Goal: Task Accomplishment & Management: Complete application form

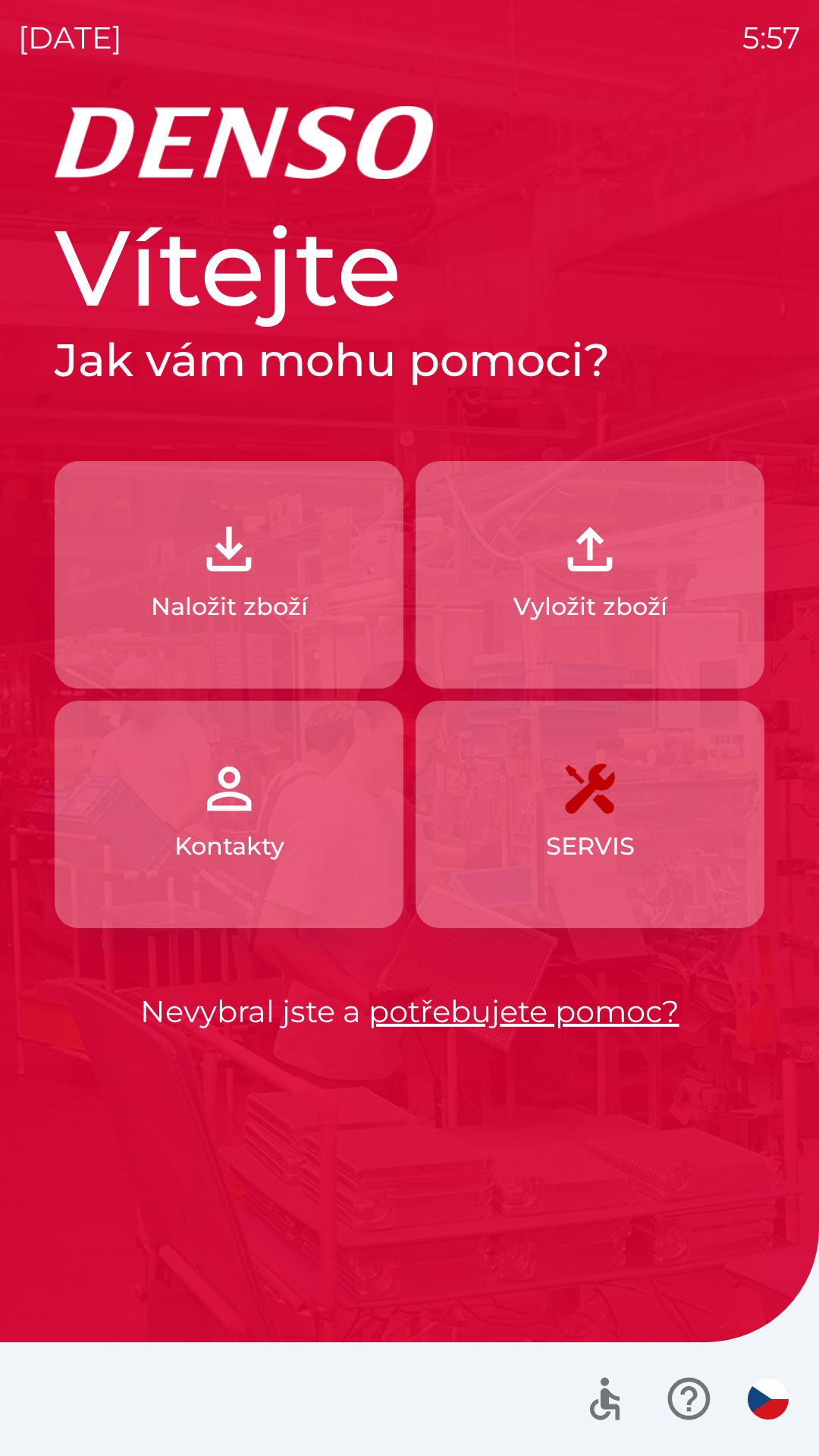
click at [136, 512] on button "Naložit zboží" at bounding box center [229, 574] width 348 height 227
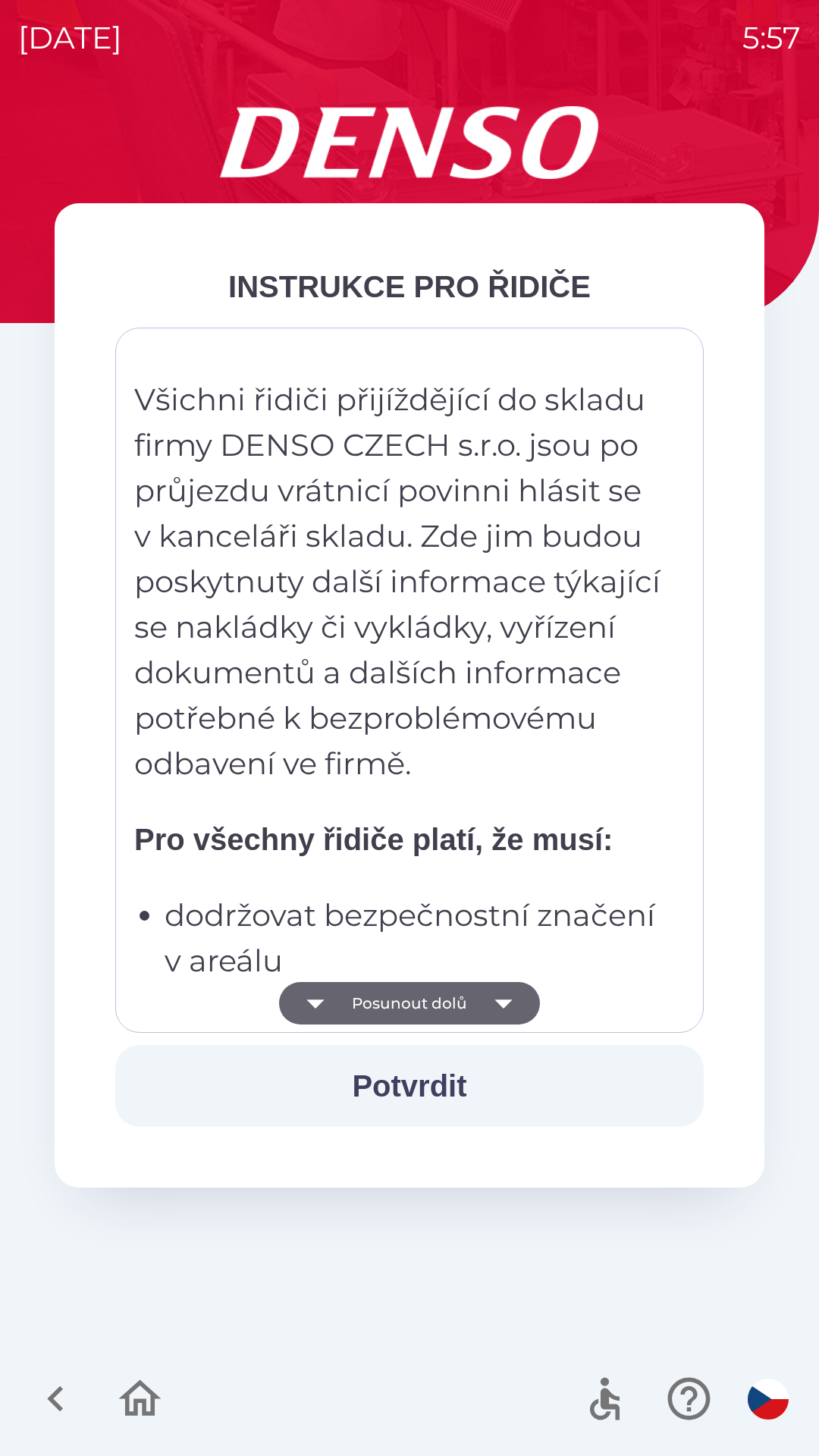
click at [452, 1022] on button "Posunout dolů" at bounding box center [410, 1002] width 260 height 42
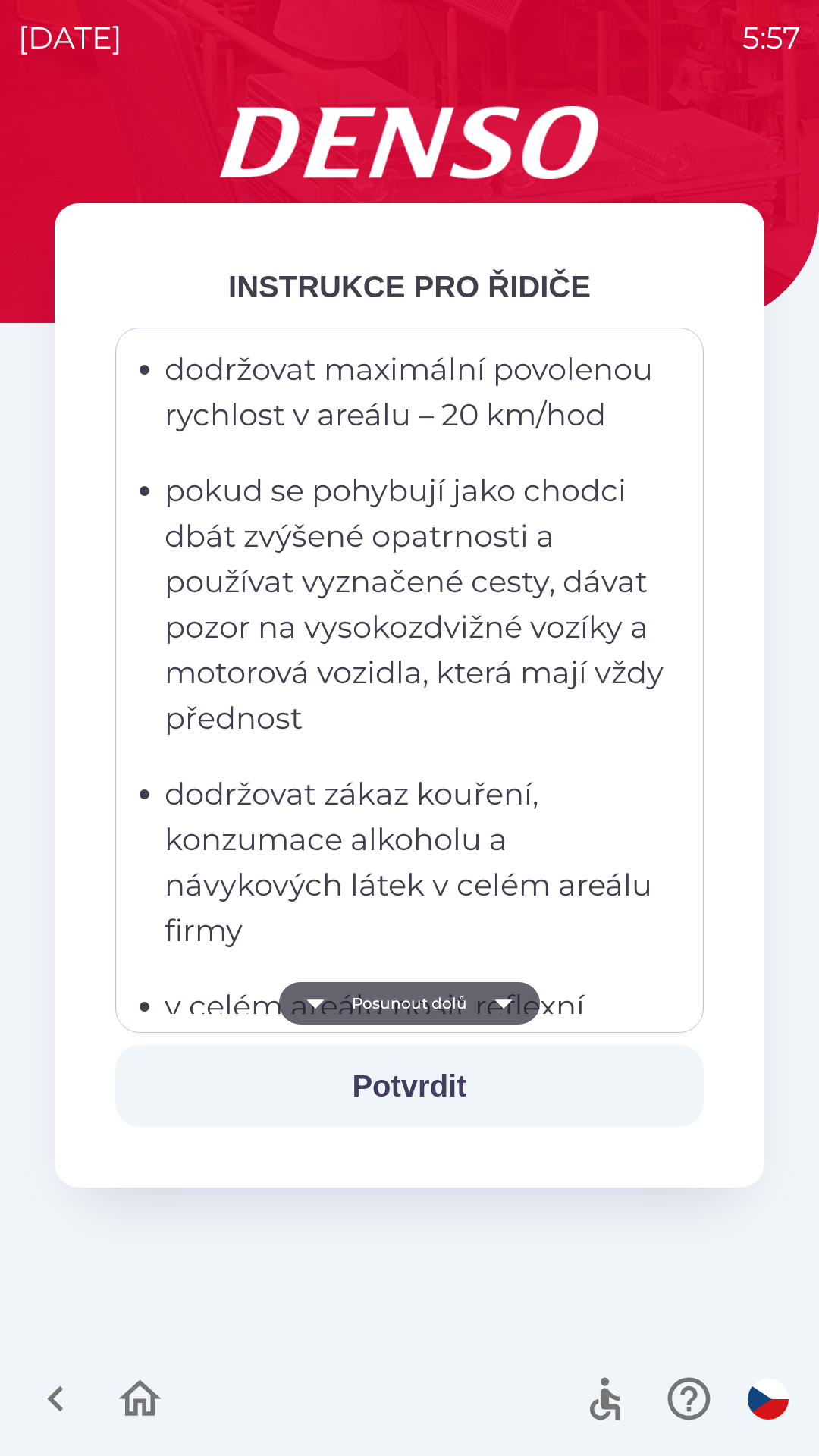
click at [452, 1019] on button "Posunout dolů" at bounding box center [410, 1002] width 260 height 42
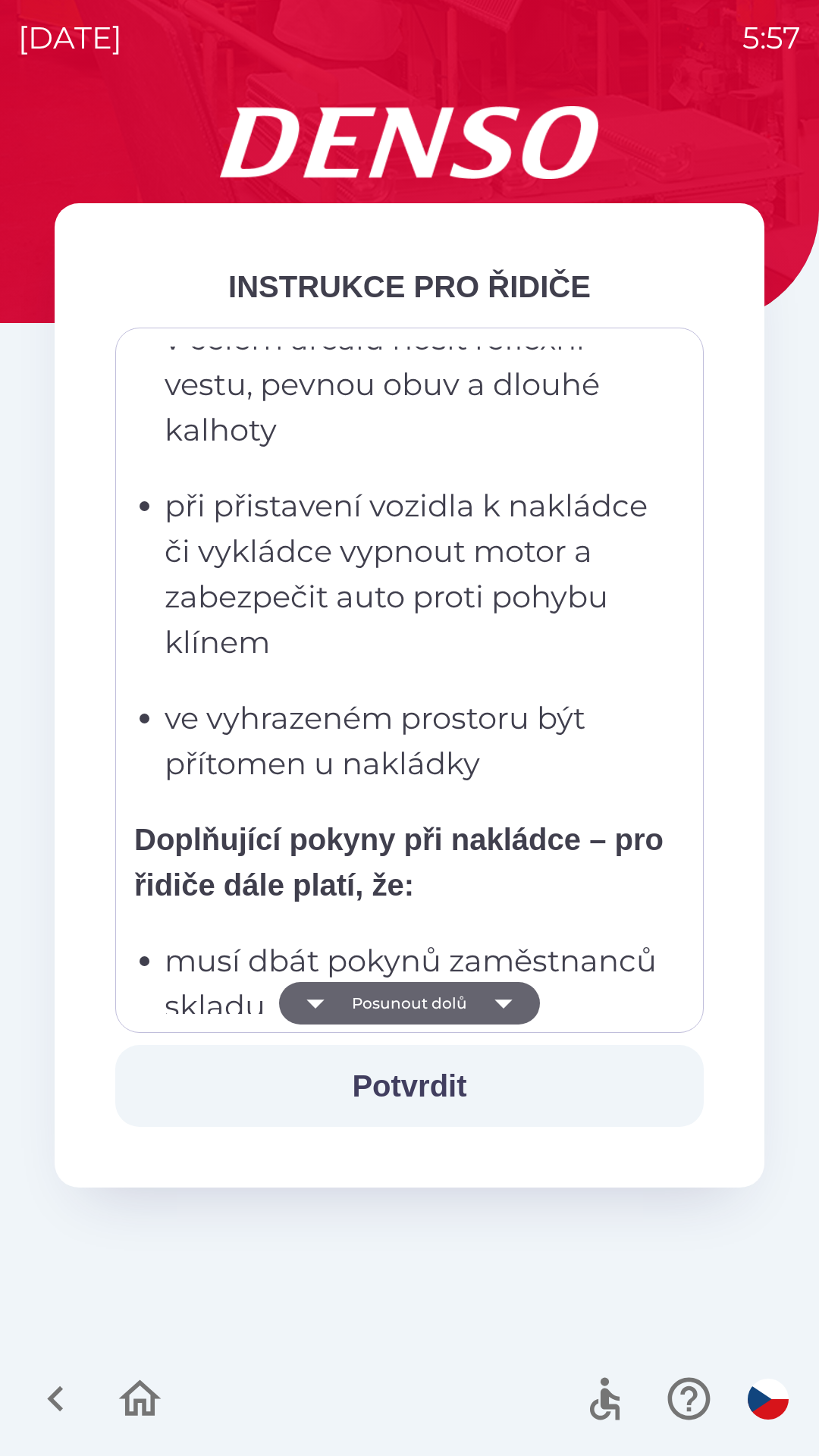
click at [372, 1046] on button "Potvrdit" at bounding box center [409, 1085] width 588 height 82
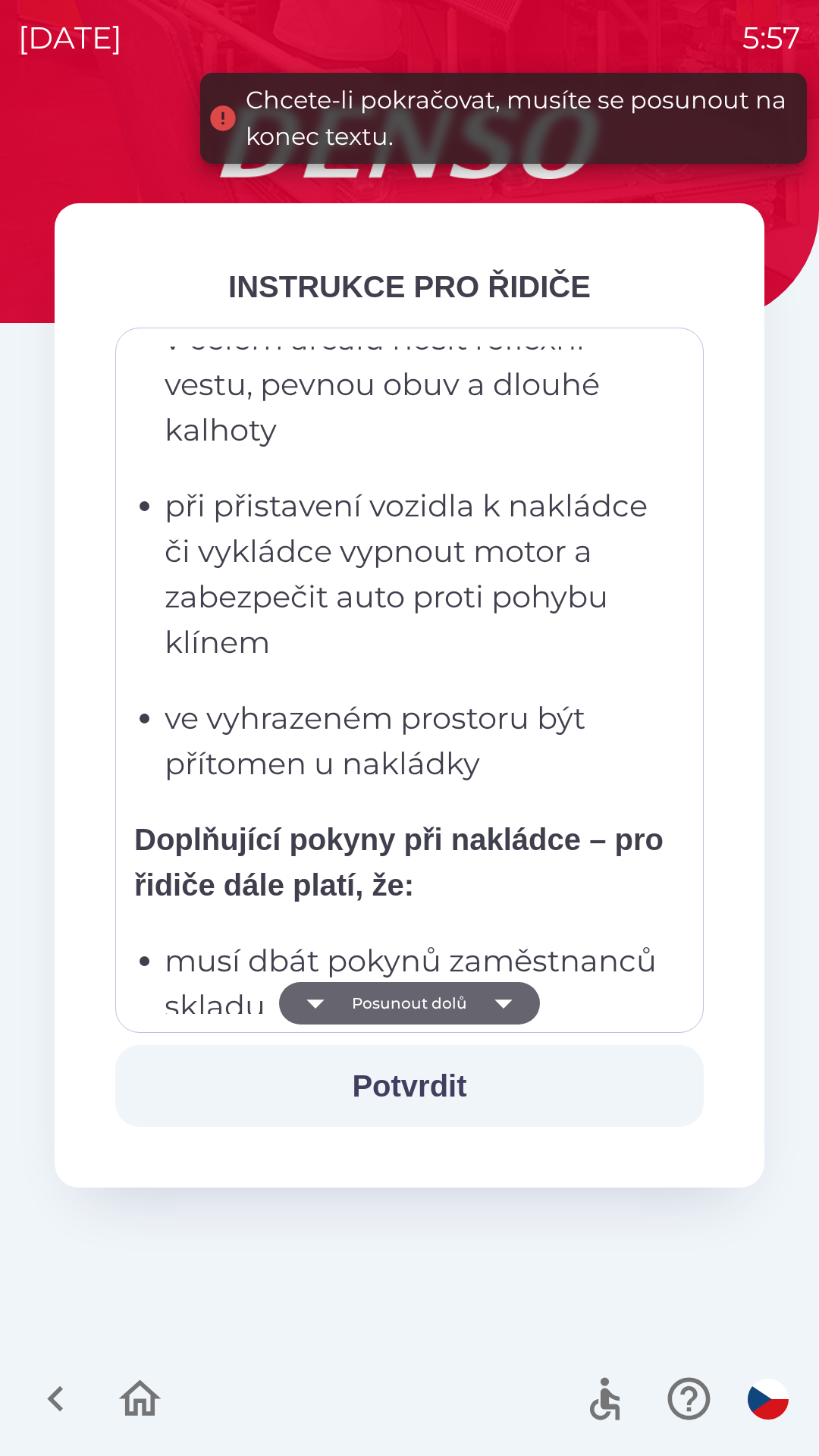
click at [347, 1012] on button "Posunout dolů" at bounding box center [410, 1002] width 260 height 42
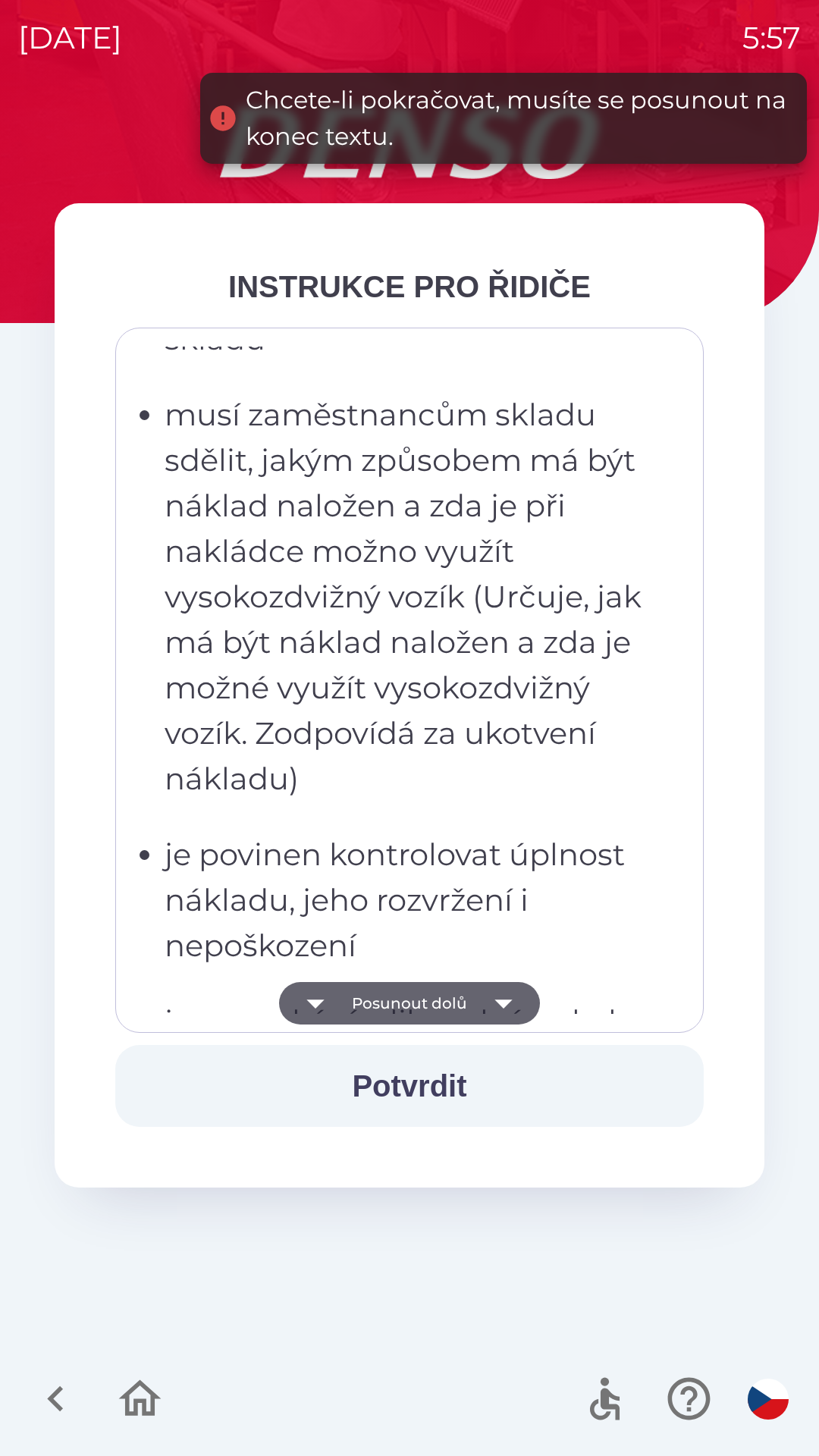
click at [334, 1019] on icon "button" at bounding box center [315, 1002] width 42 height 42
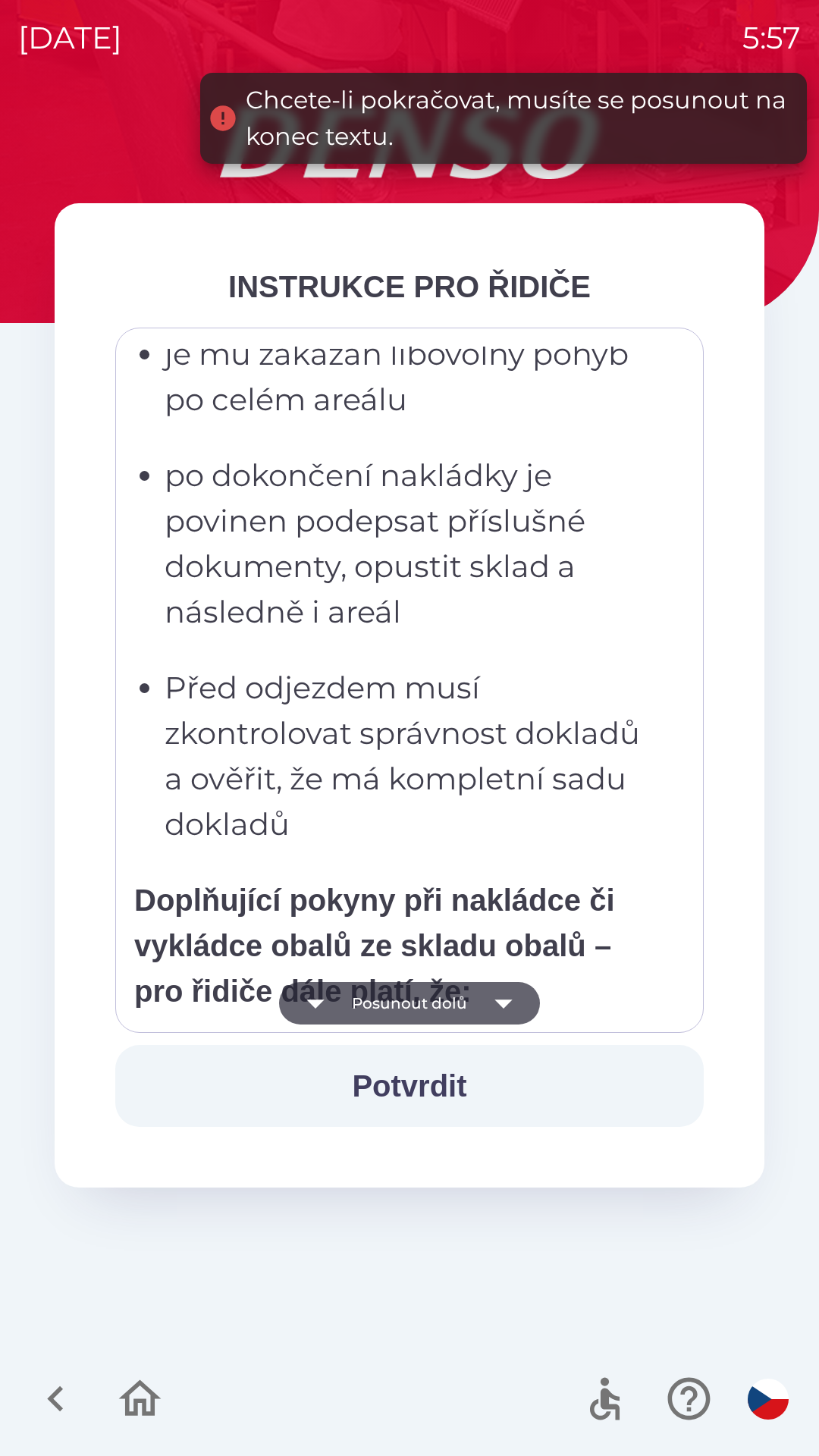
click at [340, 1015] on button "Posunout dolů" at bounding box center [410, 1002] width 260 height 42
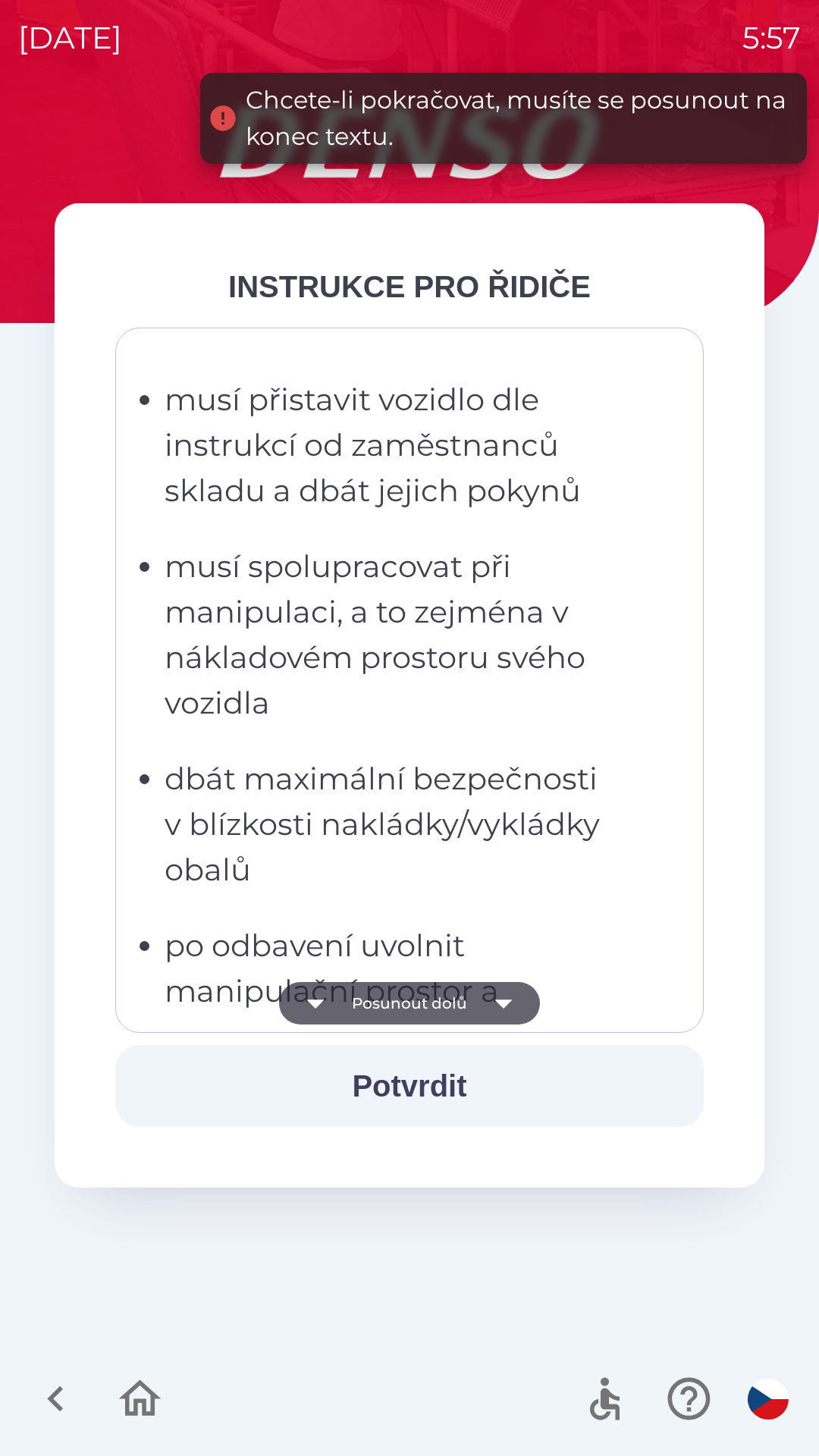
click at [329, 1010] on icon "button" at bounding box center [315, 1002] width 42 height 42
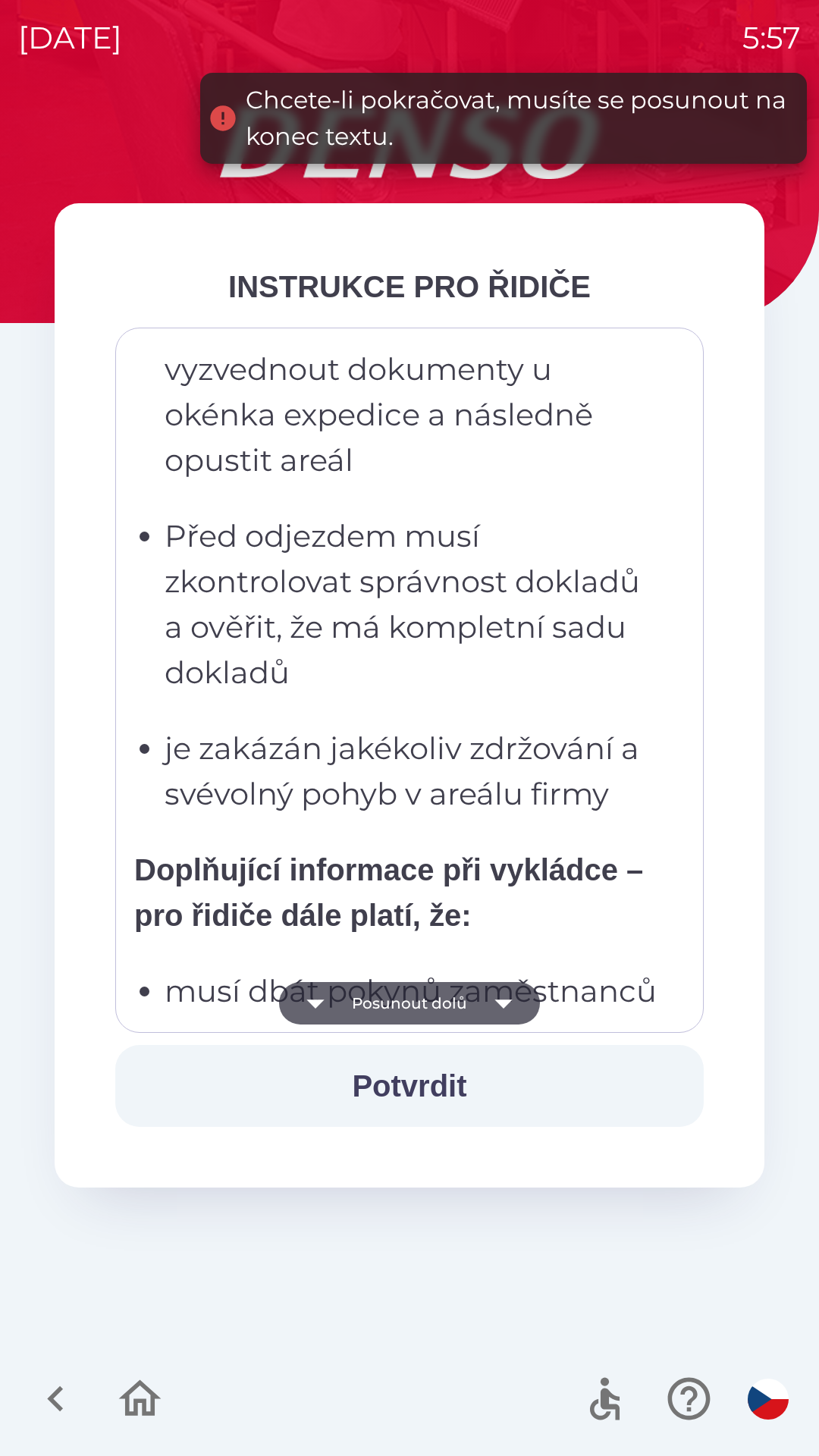
click at [337, 1010] on icon "button" at bounding box center [315, 1002] width 42 height 42
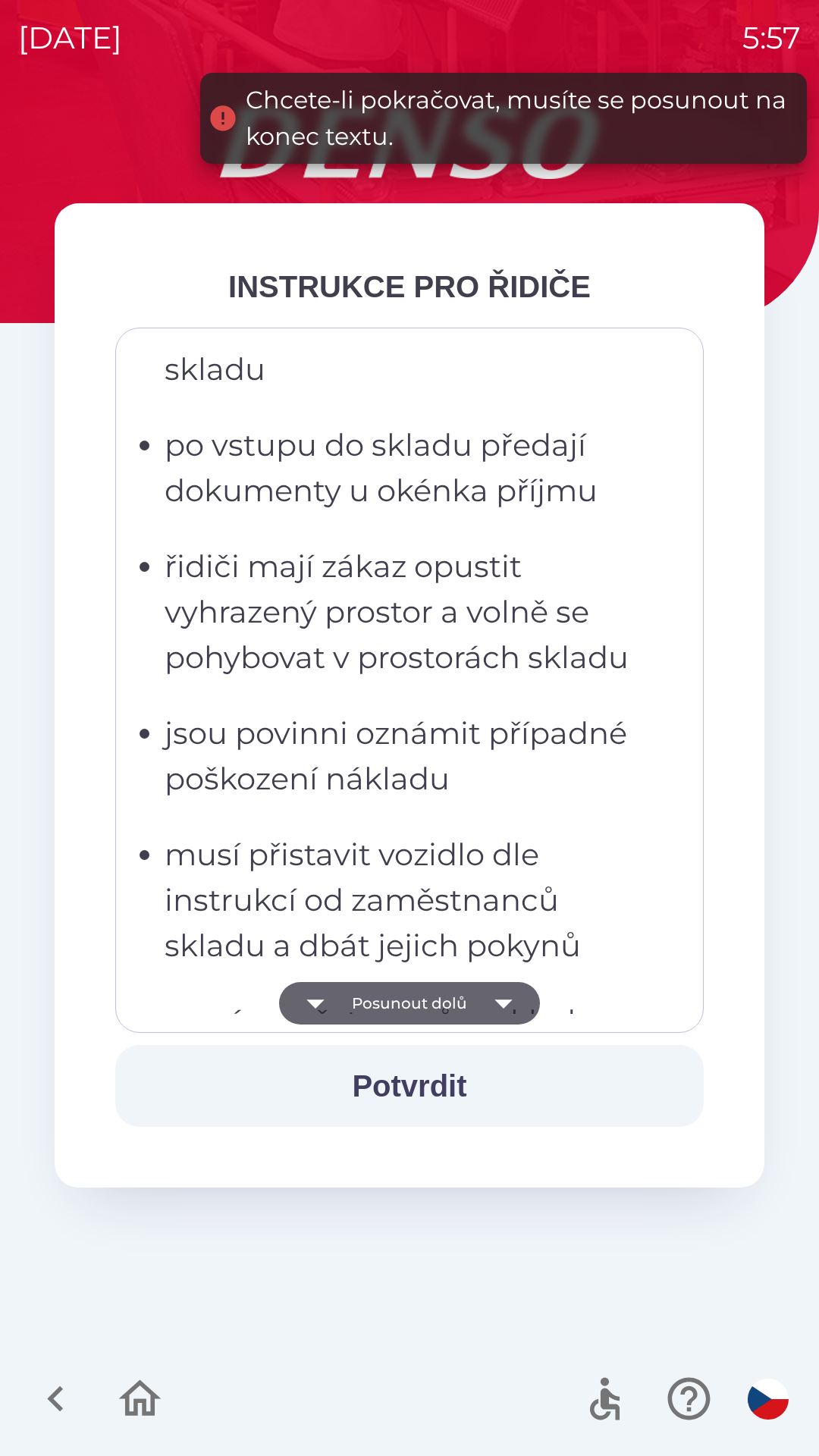
click at [348, 1015] on button "Posunout dolů" at bounding box center [410, 1002] width 260 height 42
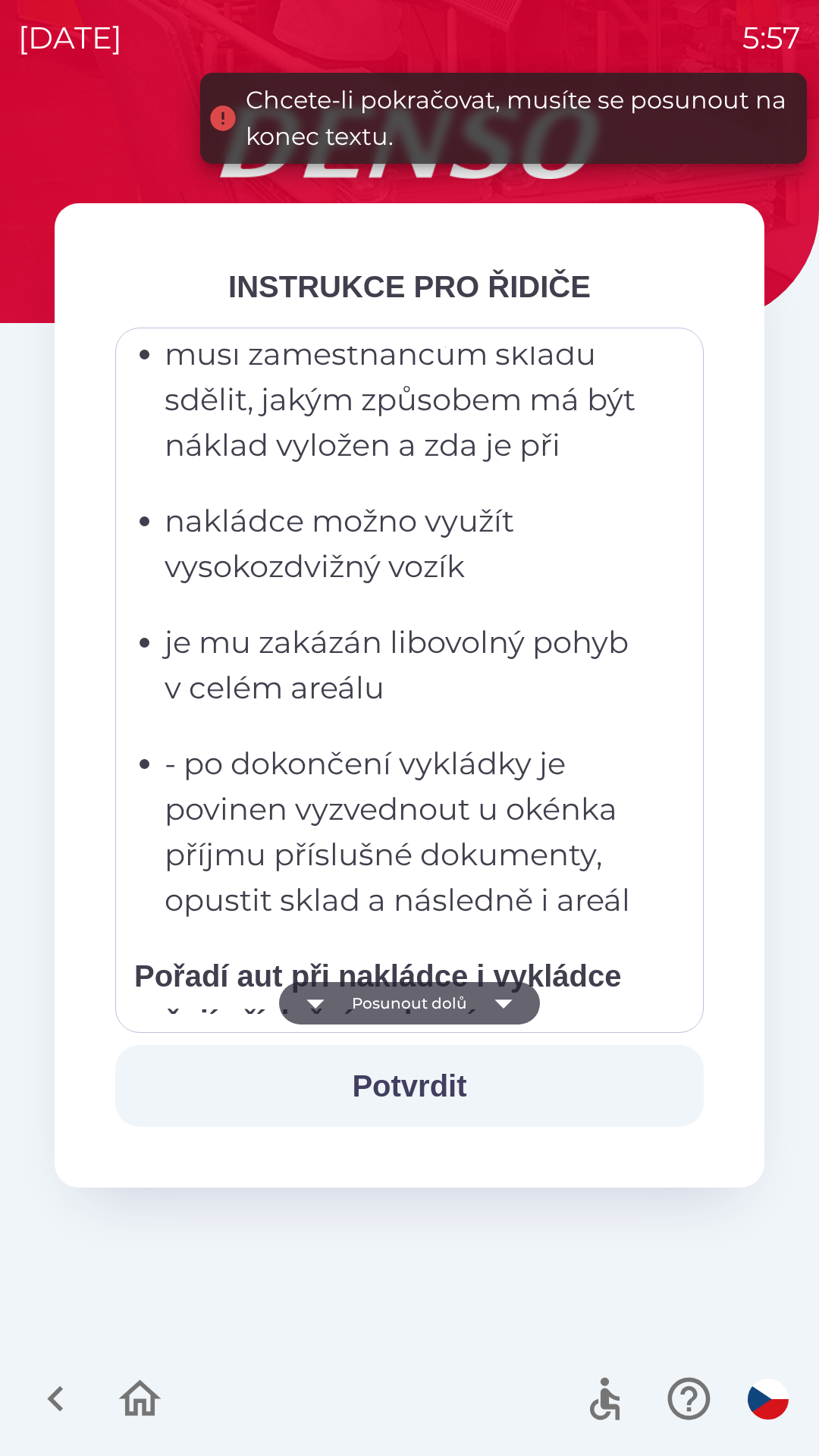
click at [360, 1017] on button "Posunout dolů" at bounding box center [410, 1002] width 260 height 42
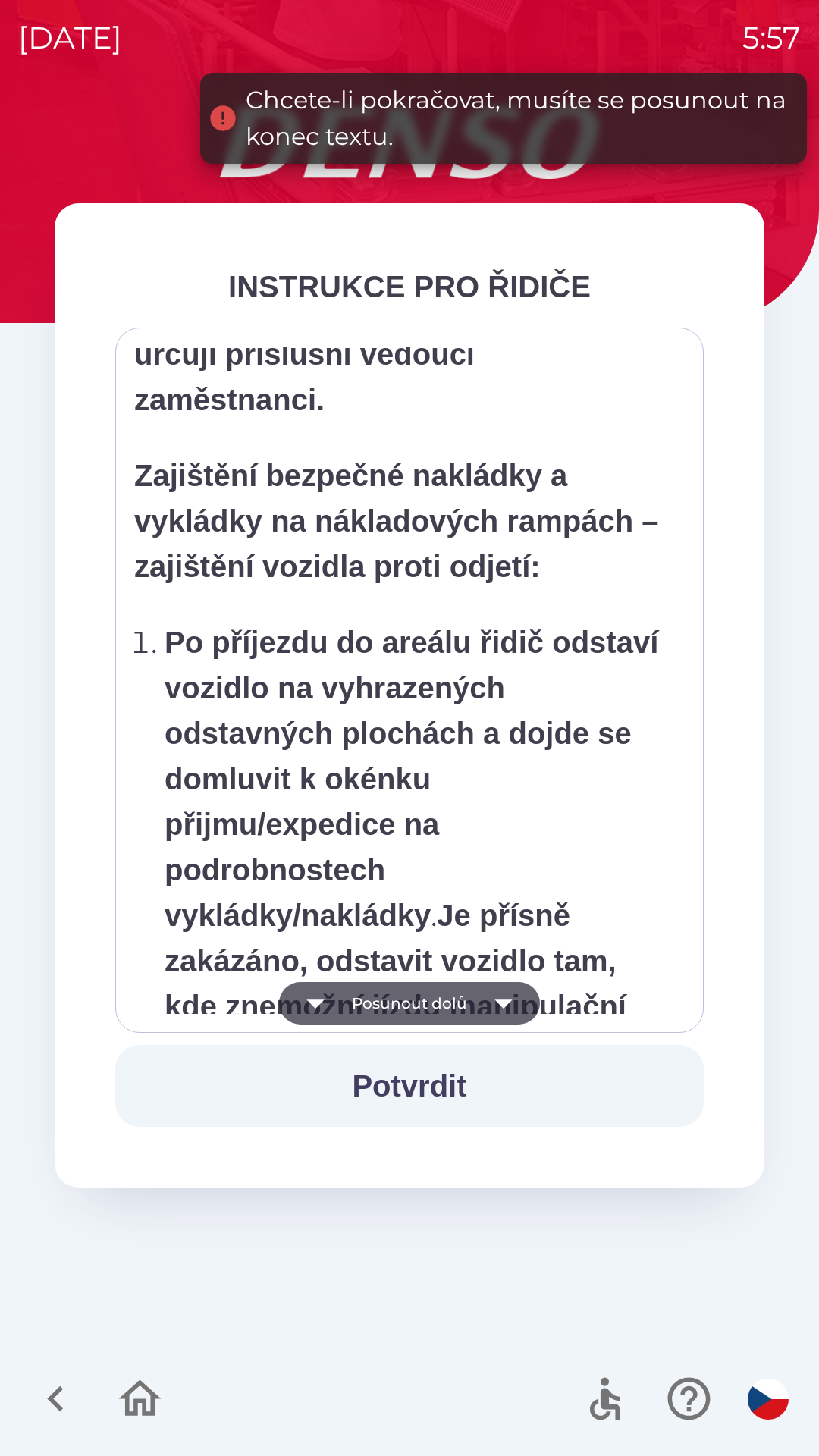
click at [382, 1012] on button "Posunout dolů" at bounding box center [410, 1002] width 260 height 42
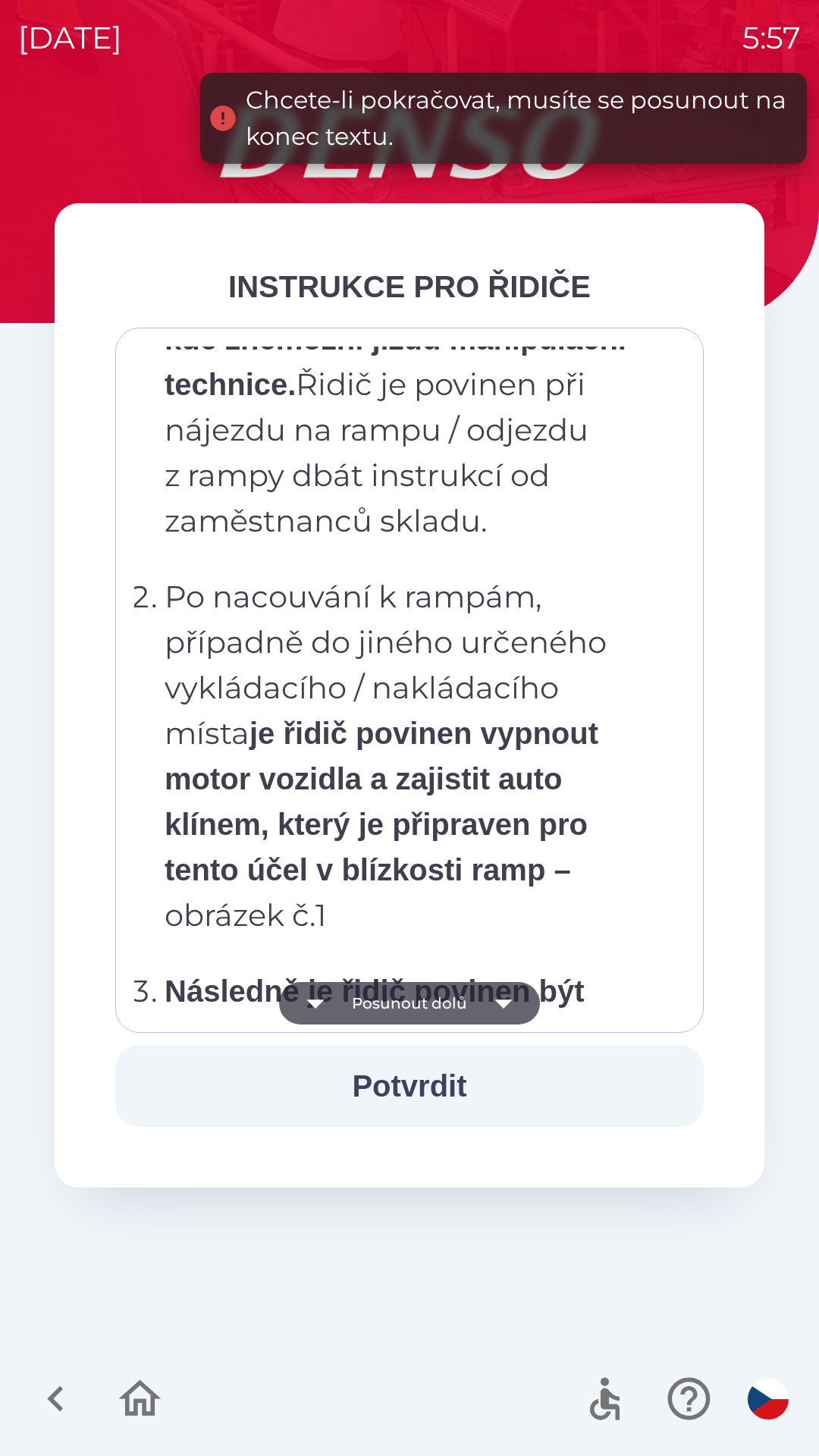
click at [406, 1007] on button "Posunout dolů" at bounding box center [410, 1002] width 260 height 42
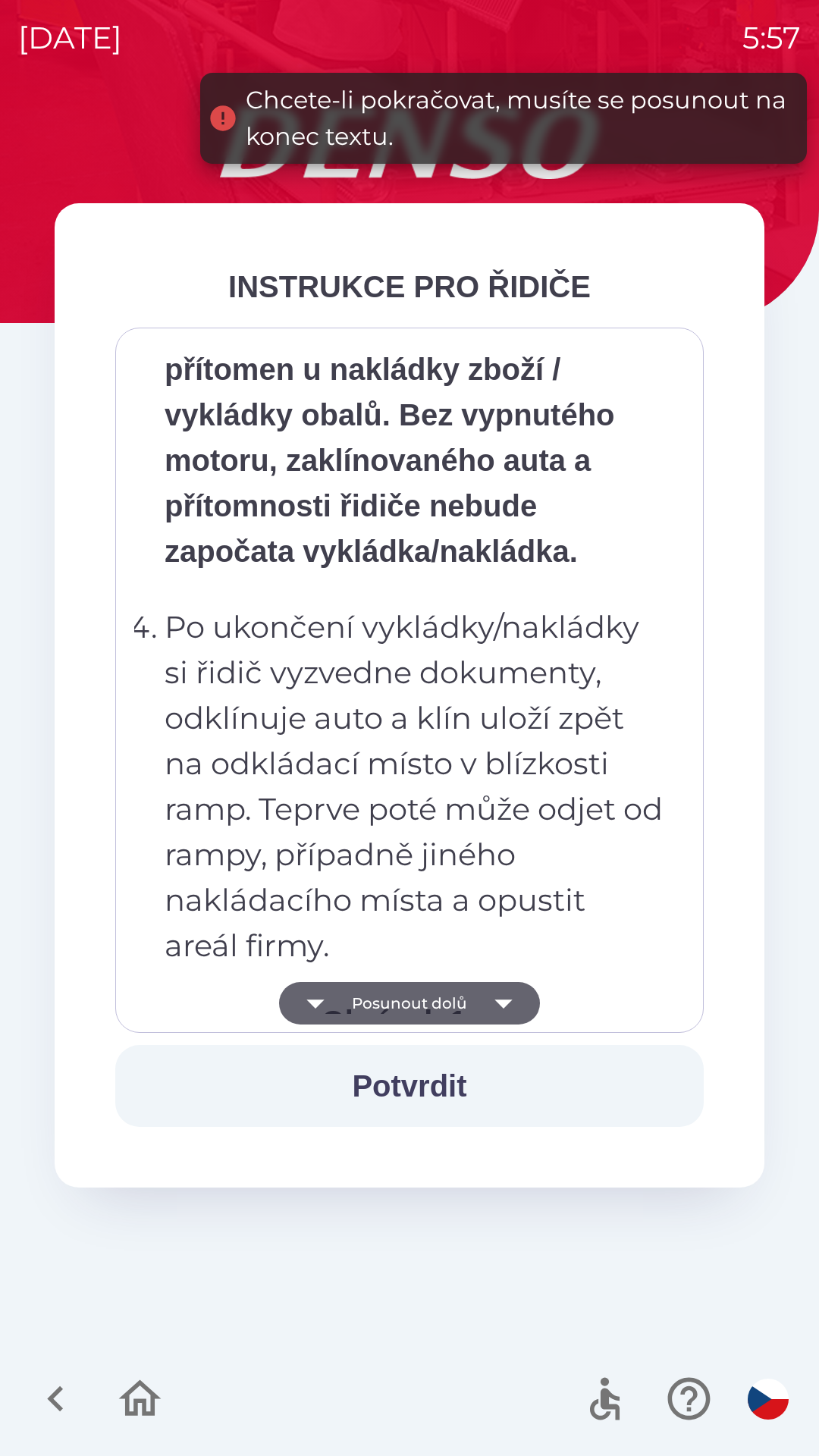
click at [422, 1015] on button "Posunout dolů" at bounding box center [410, 1002] width 260 height 42
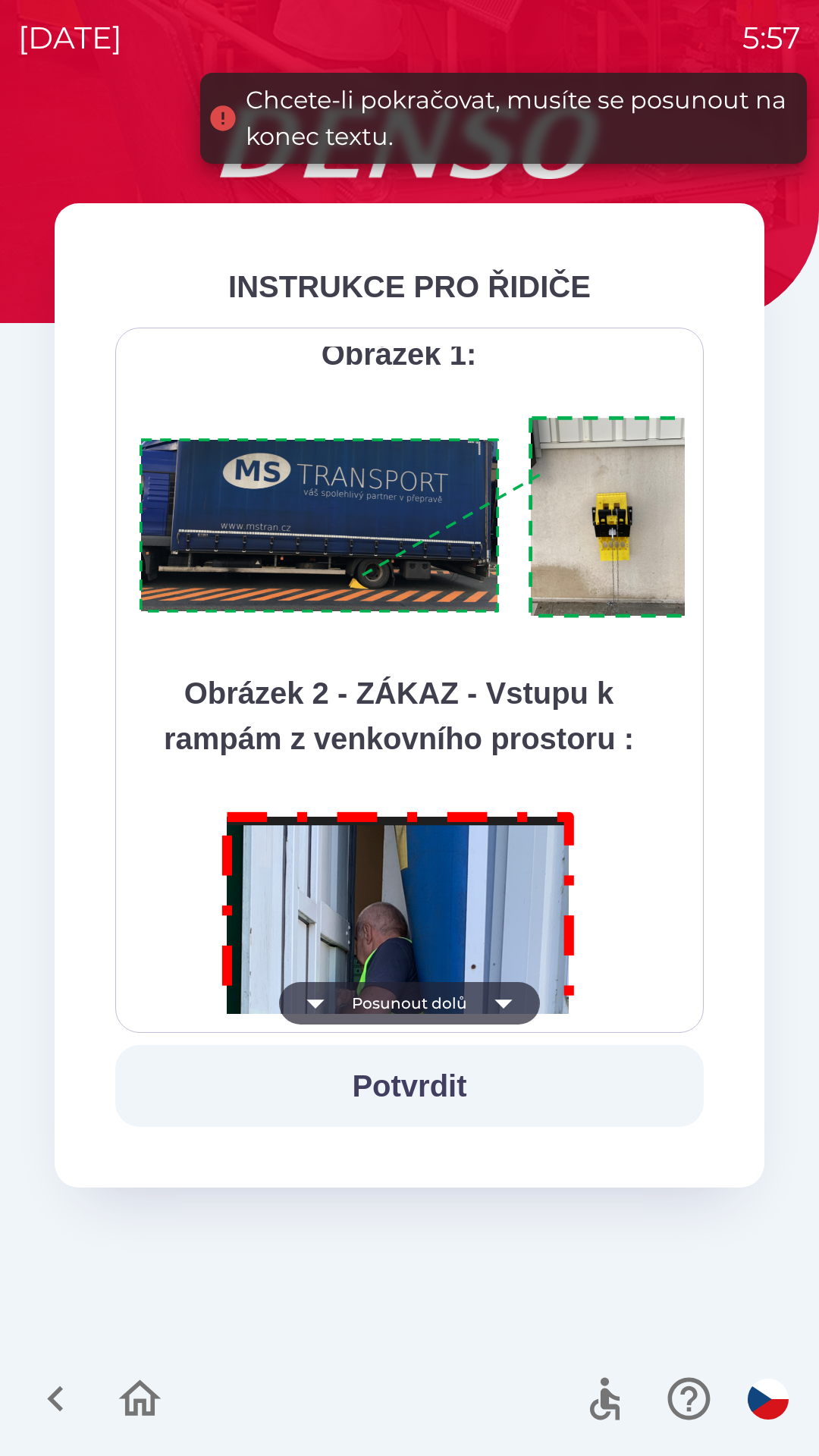
click at [456, 1016] on button "Posunout dolů" at bounding box center [410, 1002] width 260 height 42
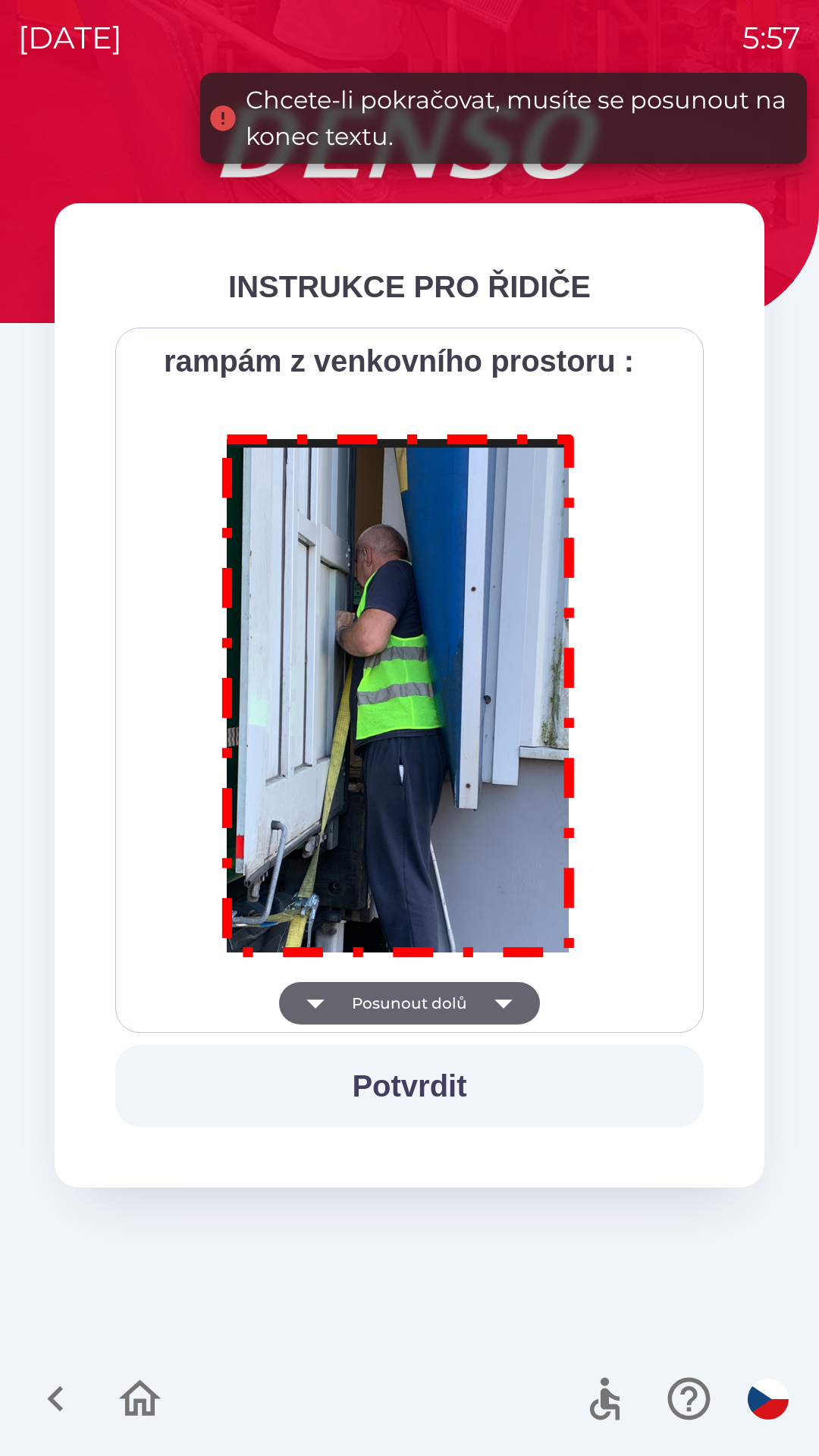
click at [474, 1023] on div "Všichni řidiči přijíždějící do skladu firmy DENSO CZECH s.r.o. jsou po průjezdu…" at bounding box center [409, 680] width 588 height 705
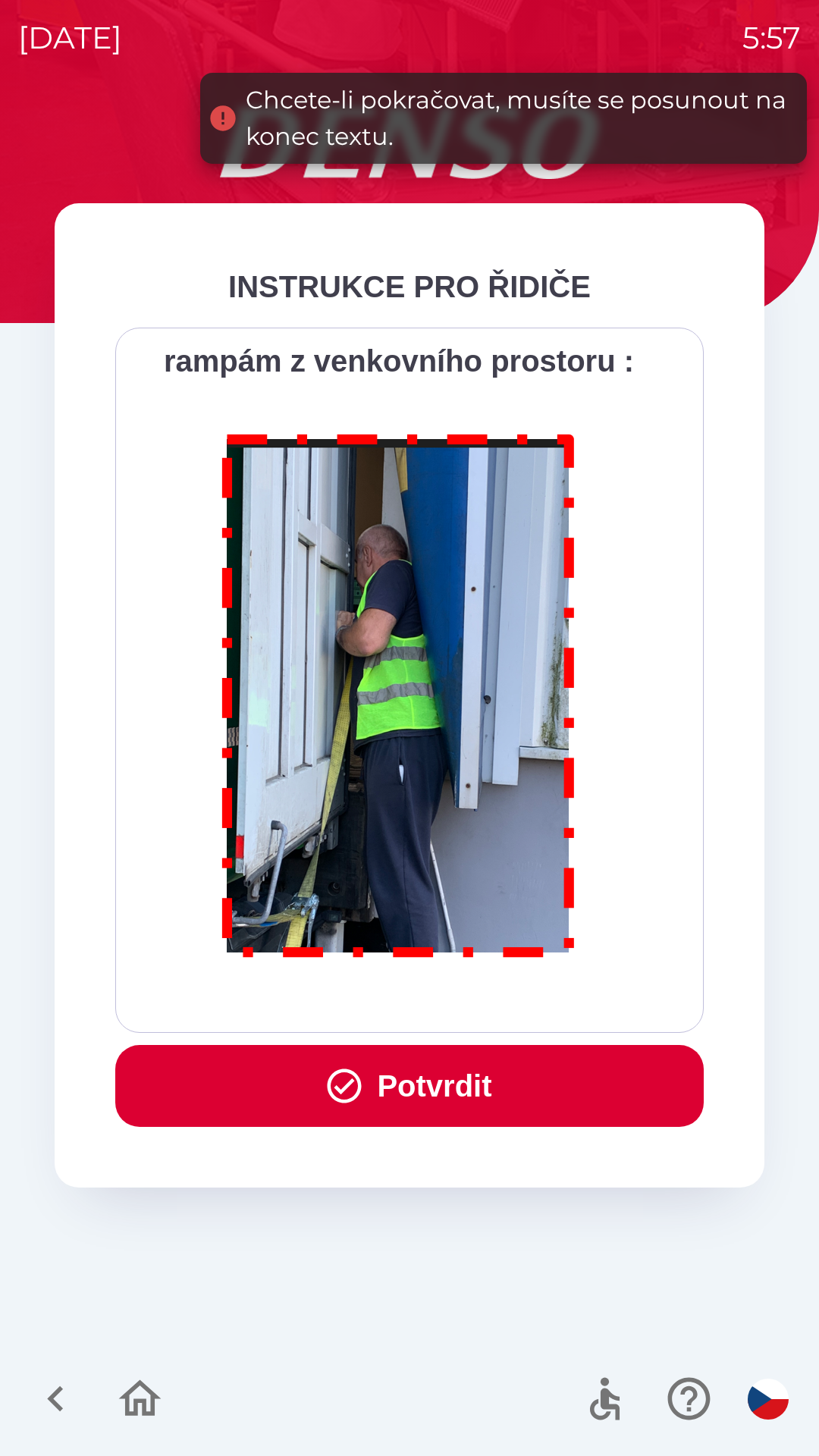
click at [416, 1010] on div "Všichni řidiči přijíždějící do skladu firmy DENSO CZECH s.r.o. jsou po průjezdu…" at bounding box center [409, 680] width 550 height 667
click at [426, 1087] on button "Potvrdit" at bounding box center [409, 1085] width 588 height 82
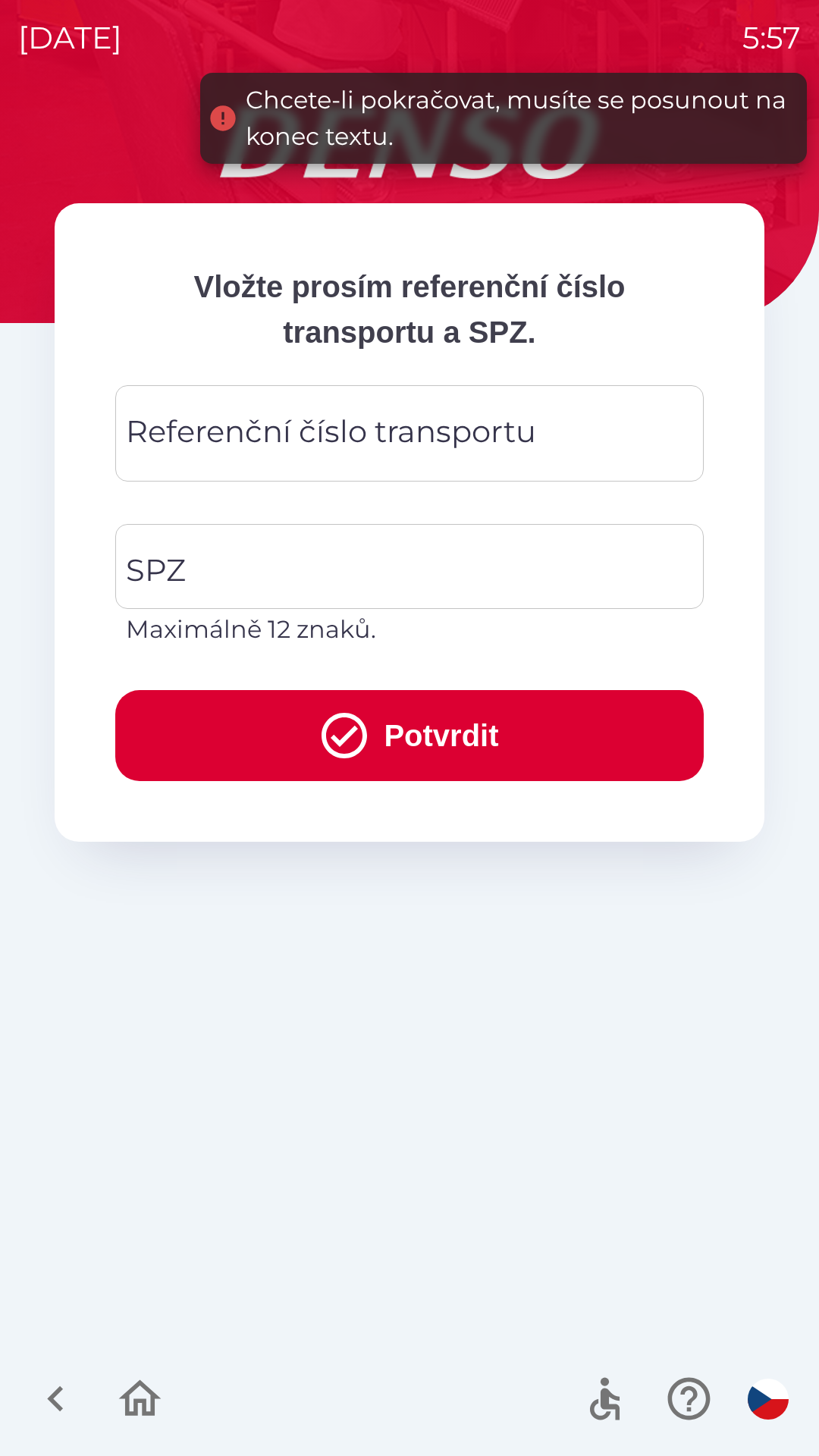
click at [332, 439] on div "Referenční číslo transportu Referenční číslo transportu" at bounding box center [409, 433] width 588 height 96
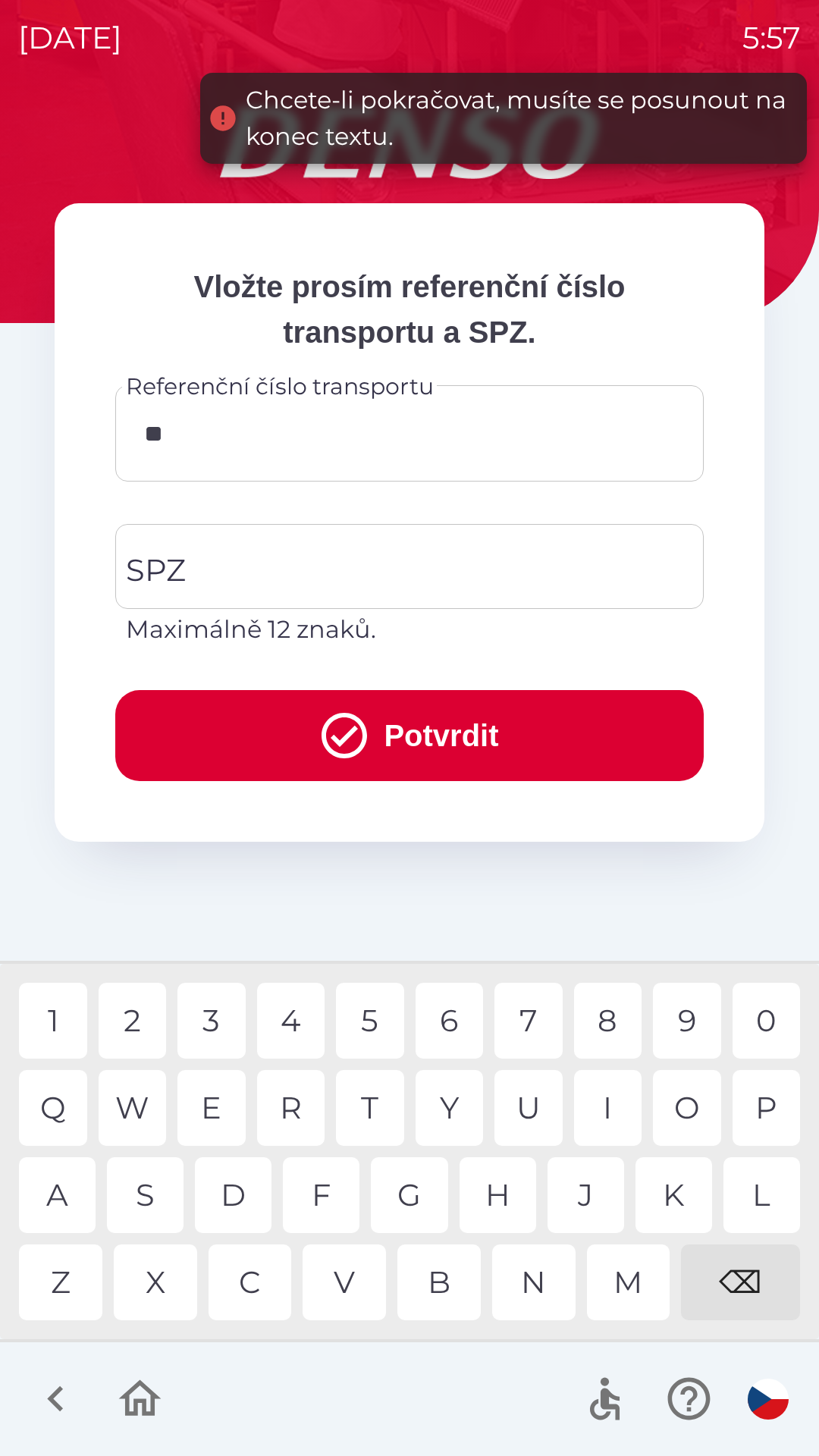
click at [700, 1033] on div "9" at bounding box center [687, 1020] width 68 height 75
click at [226, 1031] on div "3" at bounding box center [212, 1020] width 68 height 75
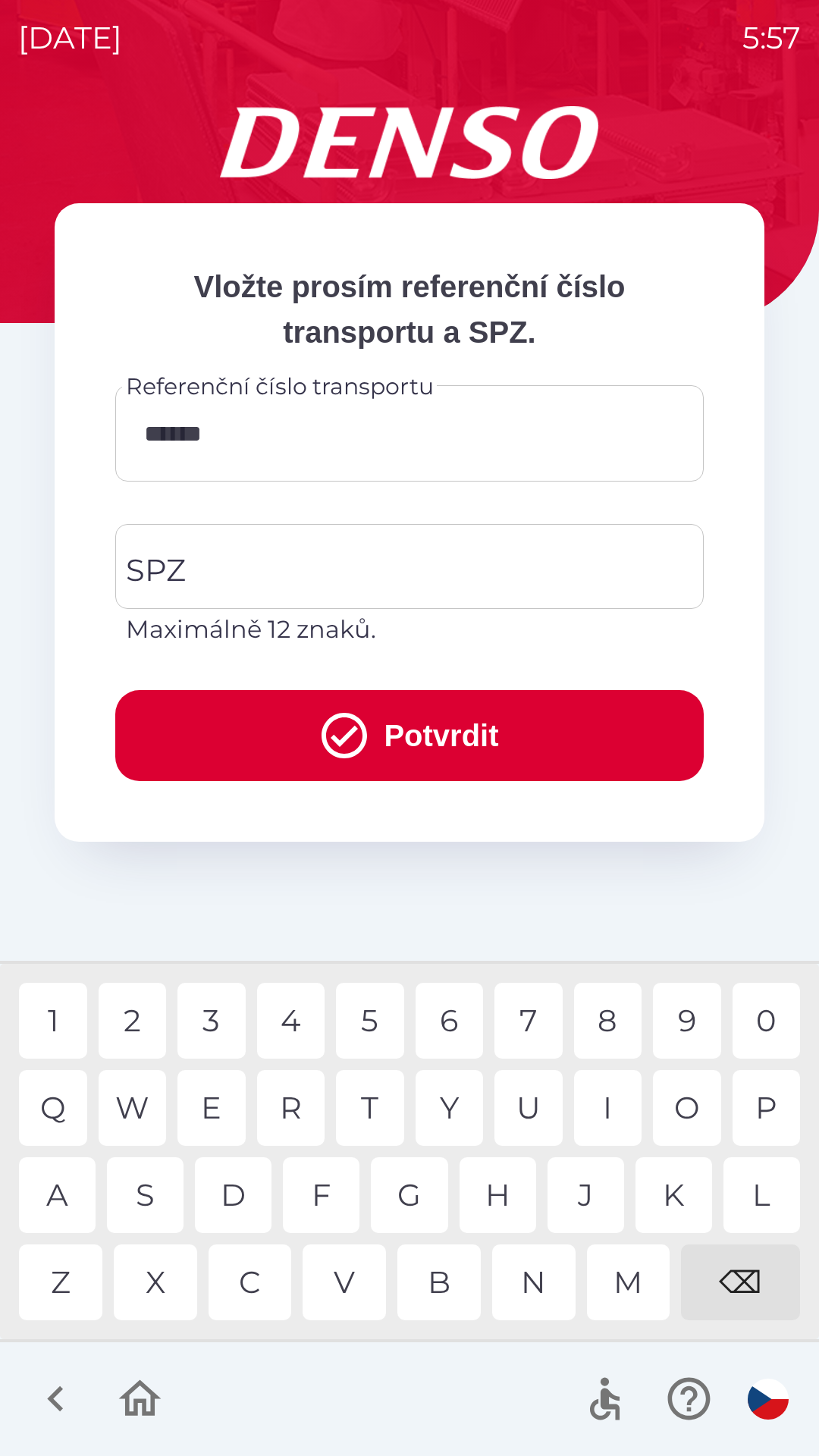
click at [149, 1126] on div "W" at bounding box center [133, 1107] width 68 height 75
type input "********"
click at [381, 565] on input "SPZ" at bounding box center [398, 566] width 552 height 71
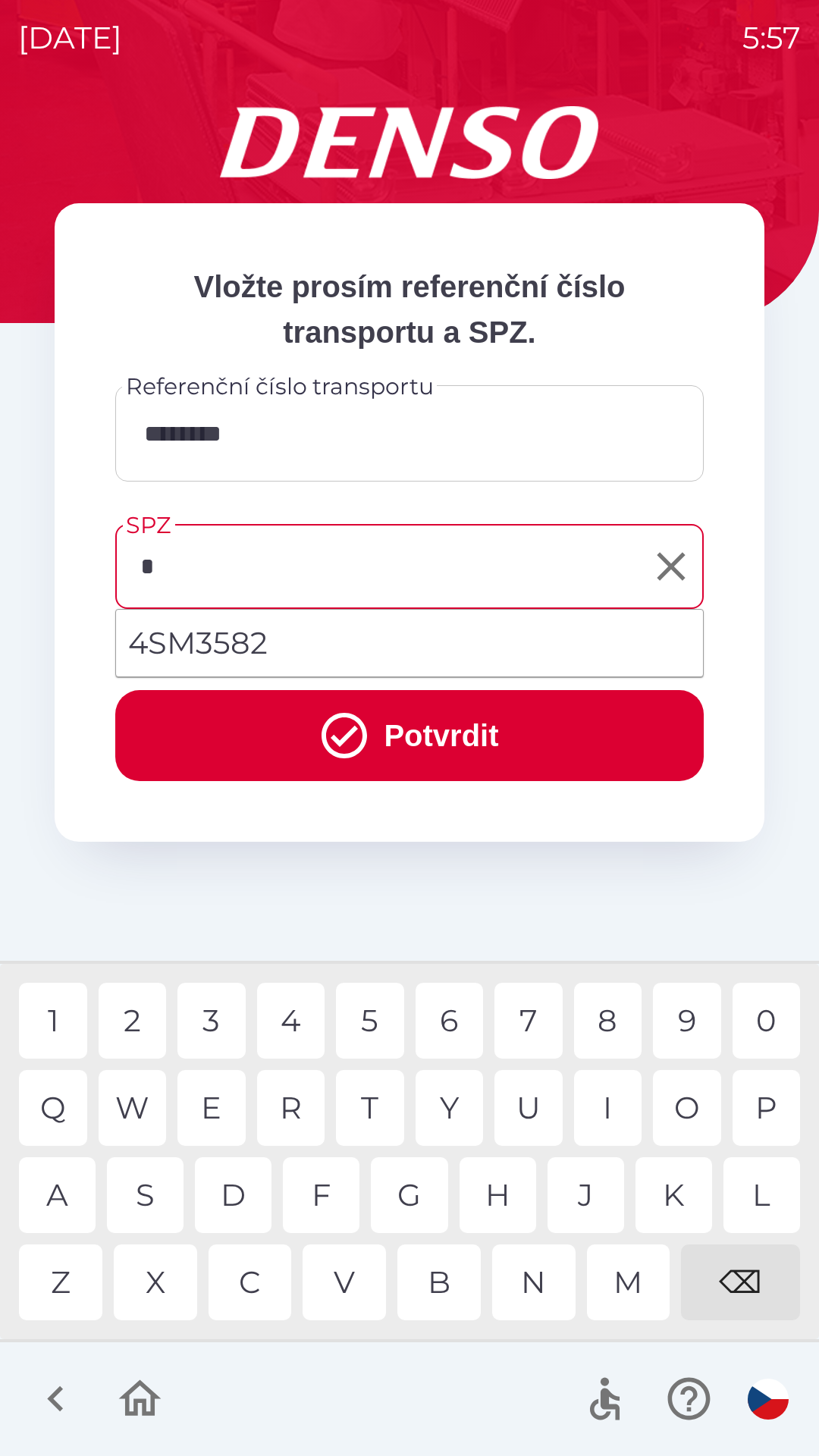
click at [212, 1029] on div "3" at bounding box center [212, 1020] width 68 height 75
click at [373, 1027] on div "5" at bounding box center [370, 1020] width 68 height 75
type input "*******"
click at [515, 740] on button "Potvrdit" at bounding box center [409, 735] width 588 height 91
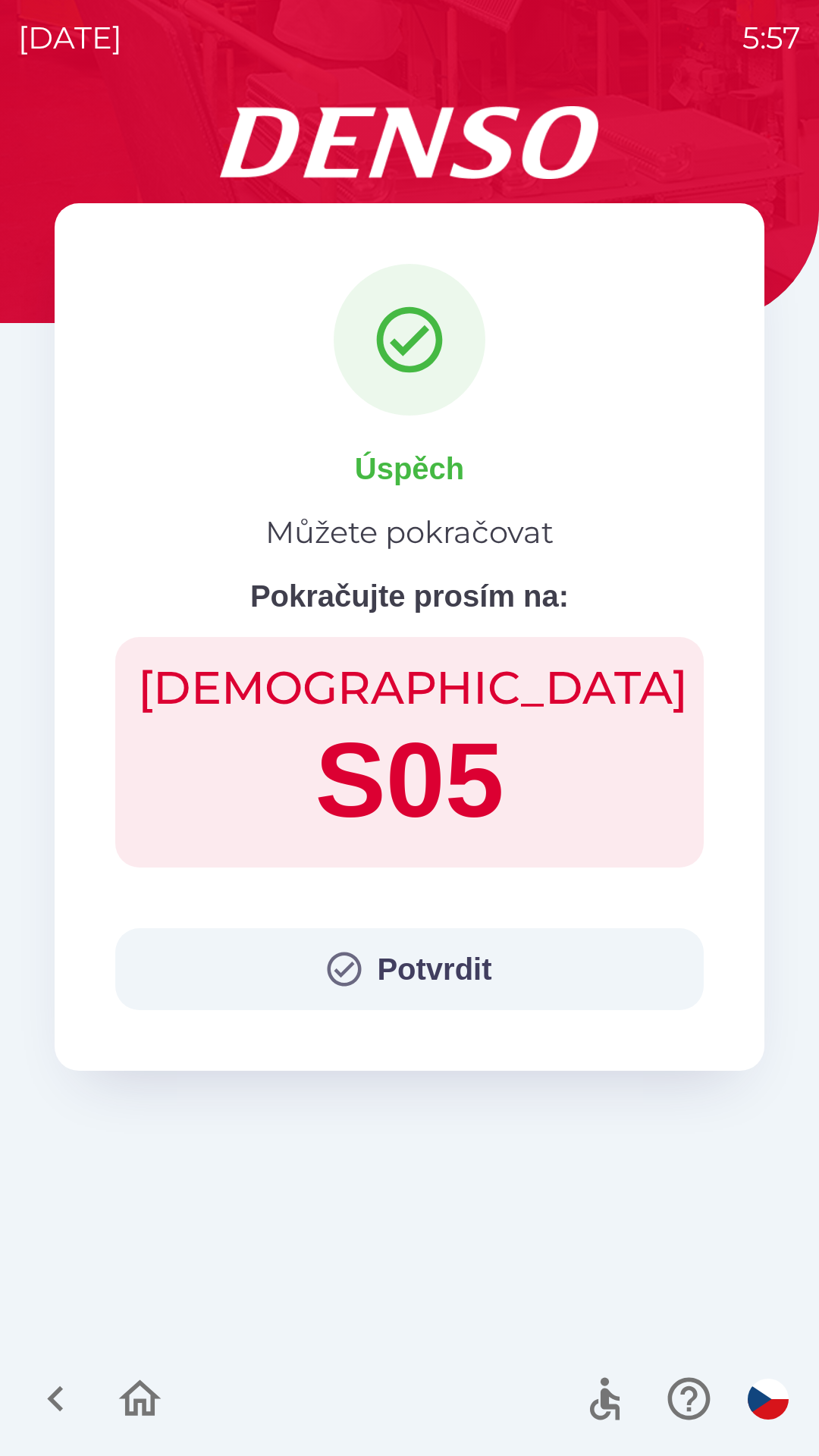
click at [408, 974] on button "Potvrdit" at bounding box center [409, 968] width 588 height 82
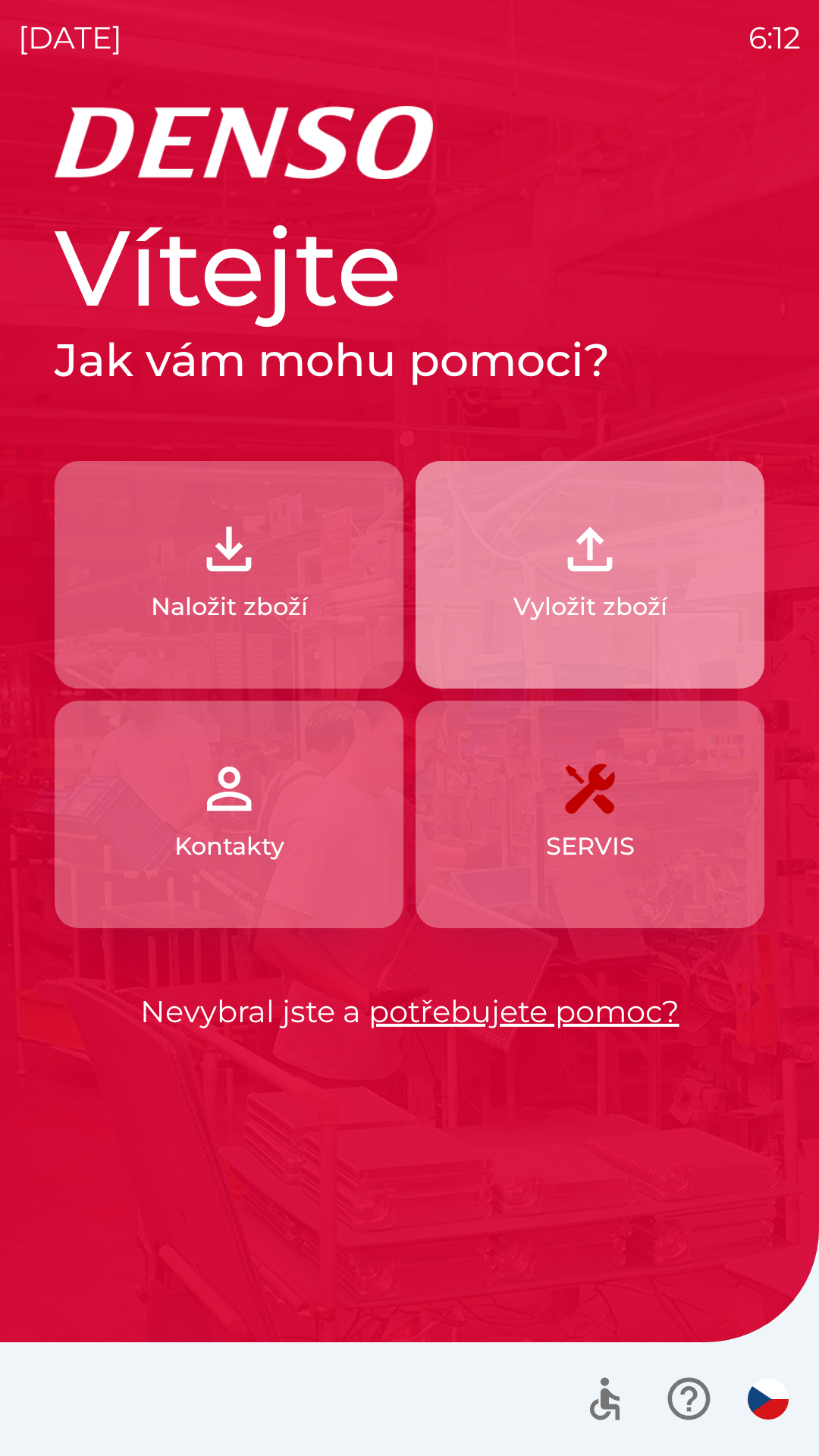
click at [524, 602] on p "Vyložit zboží" at bounding box center [589, 606] width 154 height 37
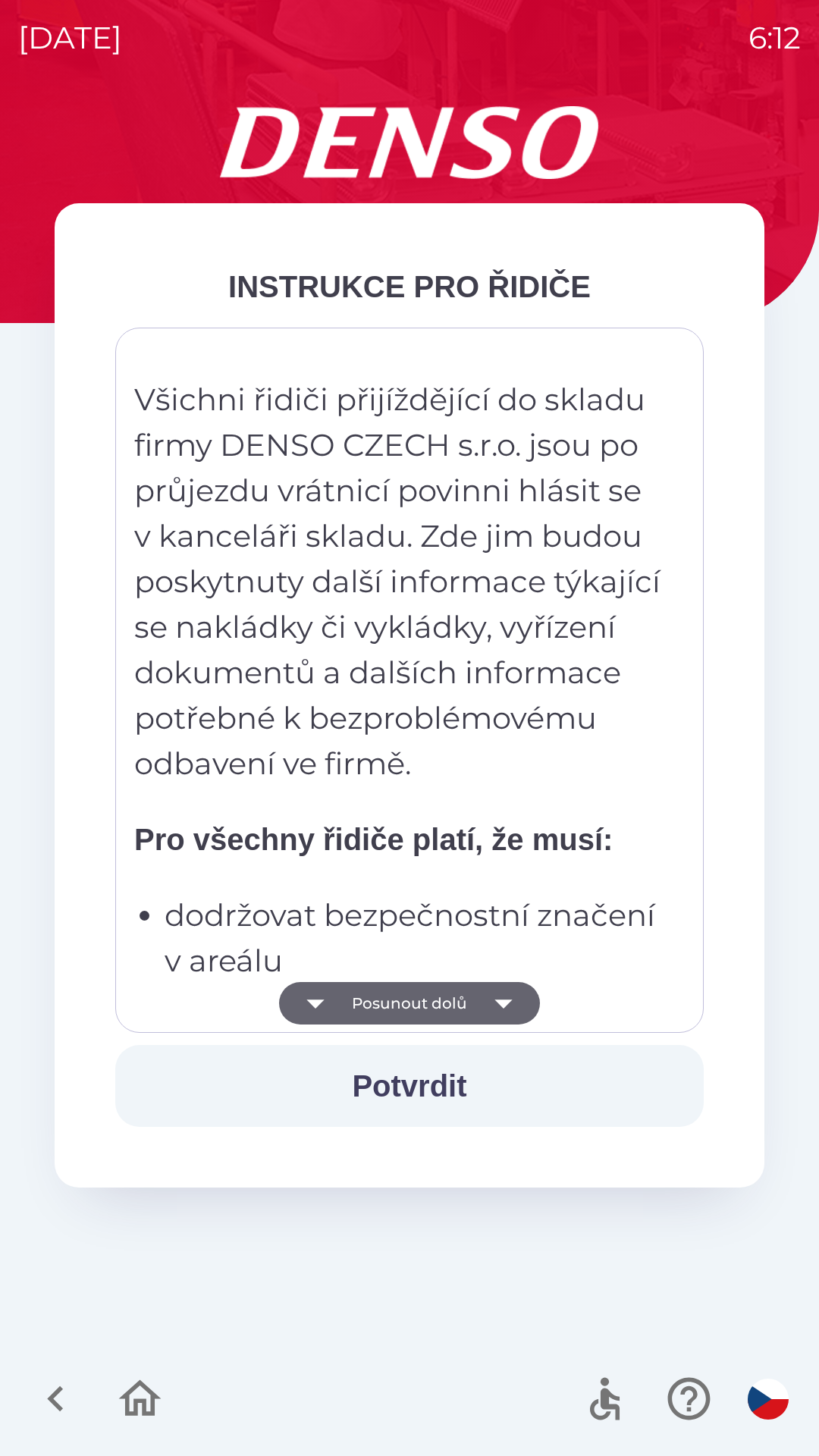
click at [483, 1002] on icon "button" at bounding box center [503, 1002] width 42 height 42
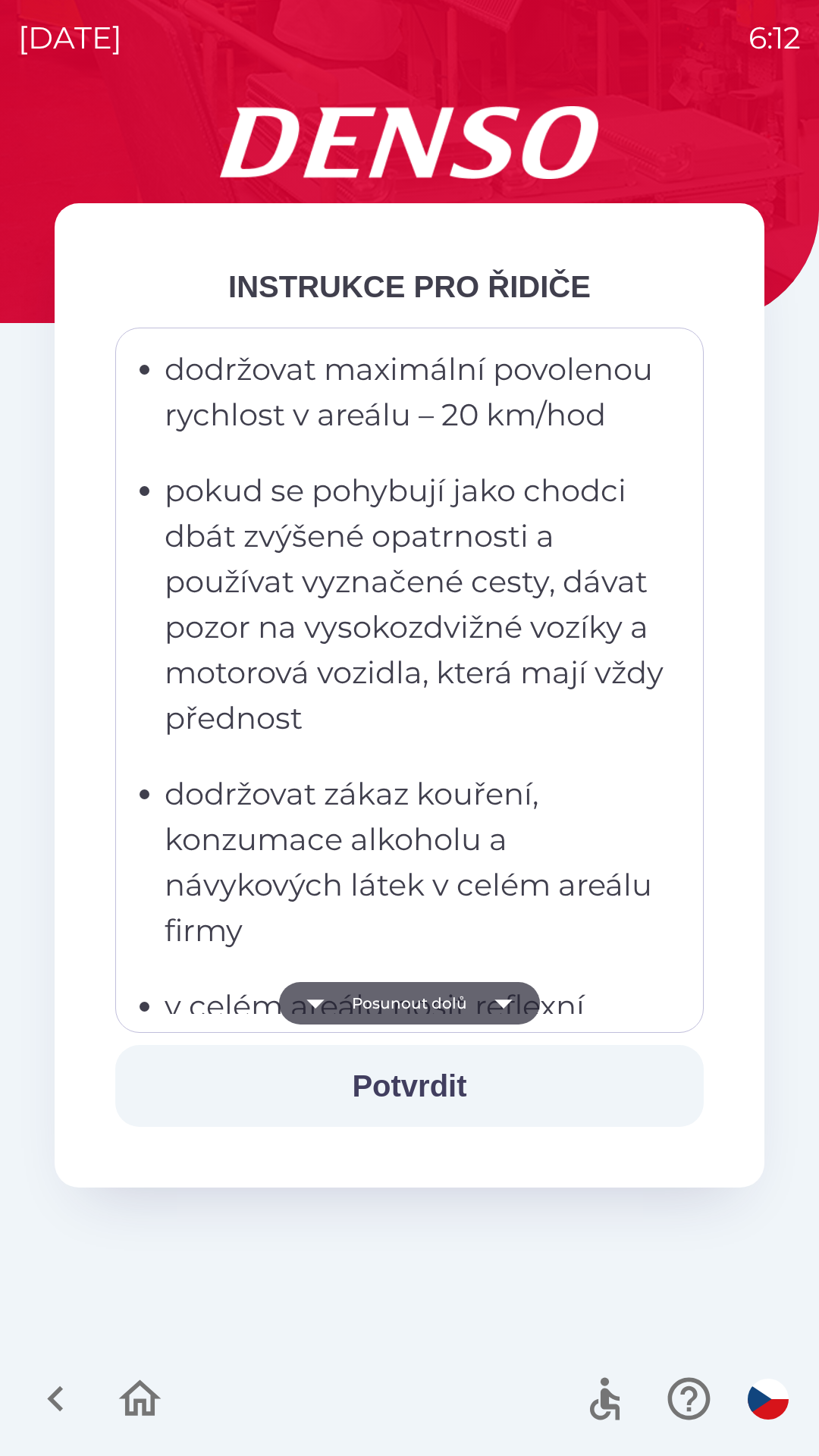
click at [493, 999] on icon "button" at bounding box center [503, 1002] width 42 height 42
click at [495, 993] on icon "button" at bounding box center [503, 1002] width 42 height 42
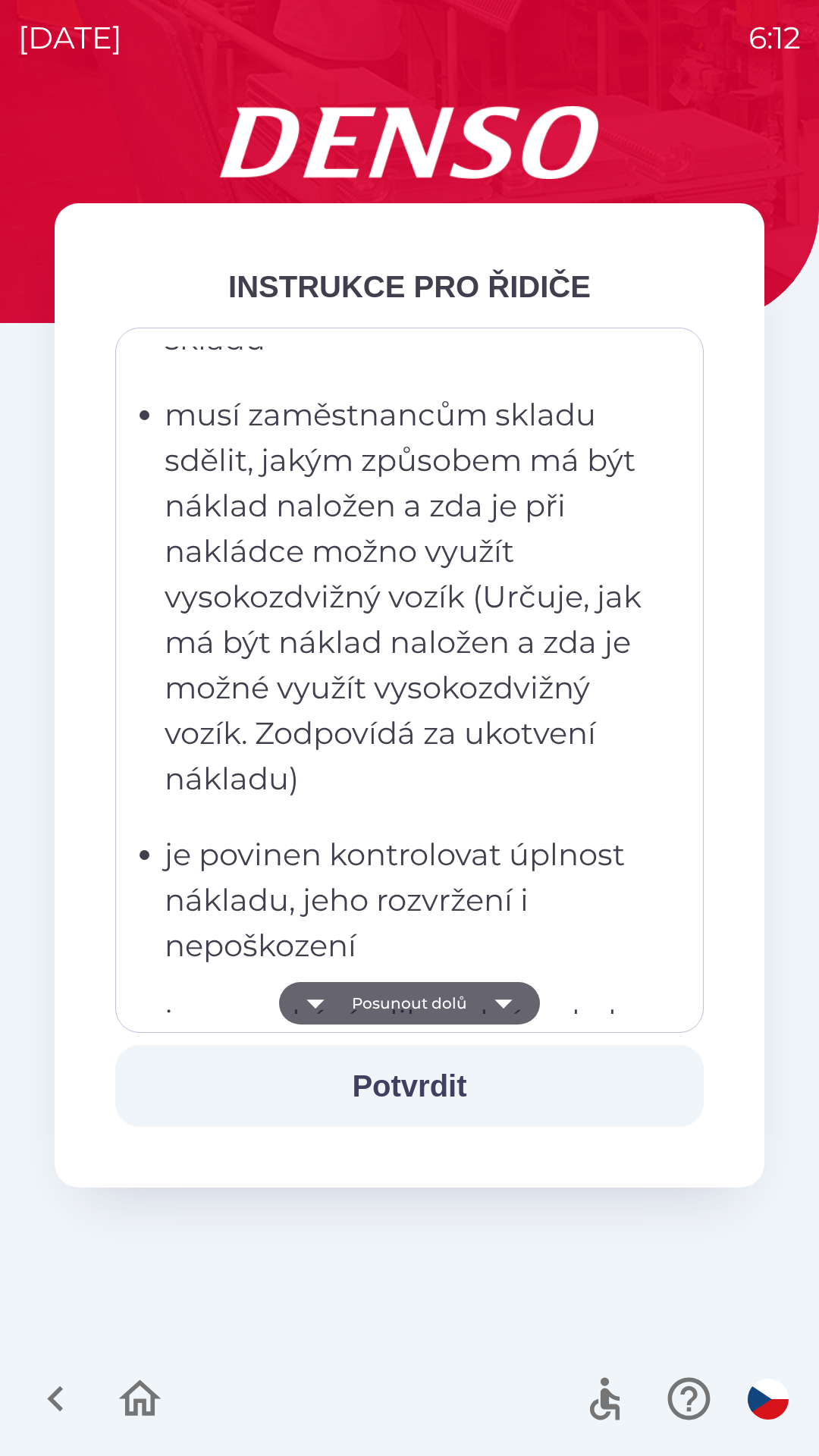
click at [496, 994] on icon "button" at bounding box center [503, 1002] width 42 height 42
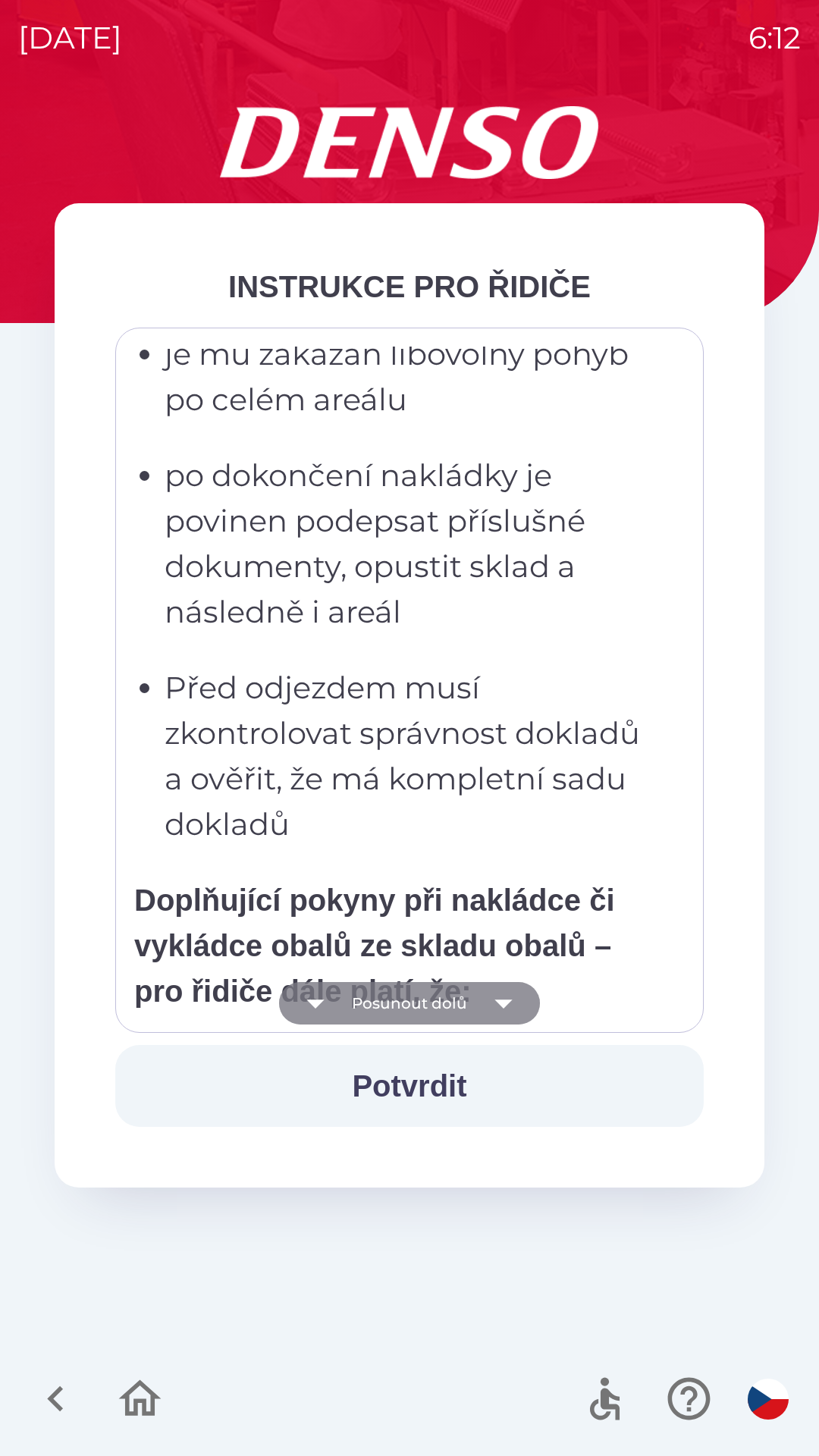
click at [498, 987] on icon "button" at bounding box center [503, 1002] width 42 height 42
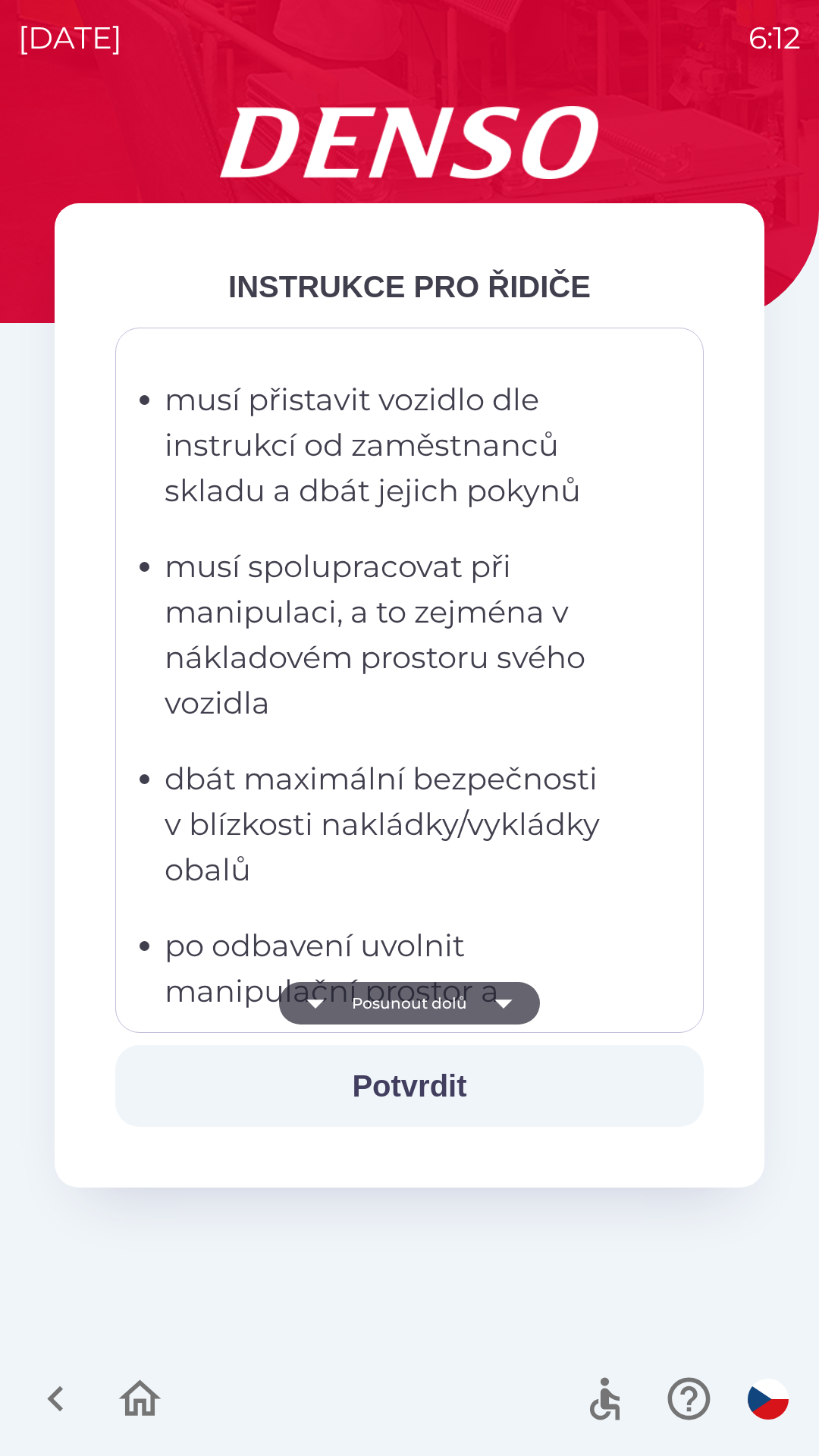
click at [508, 994] on icon "button" at bounding box center [503, 1002] width 42 height 42
click at [510, 994] on icon "button" at bounding box center [503, 1002] width 42 height 42
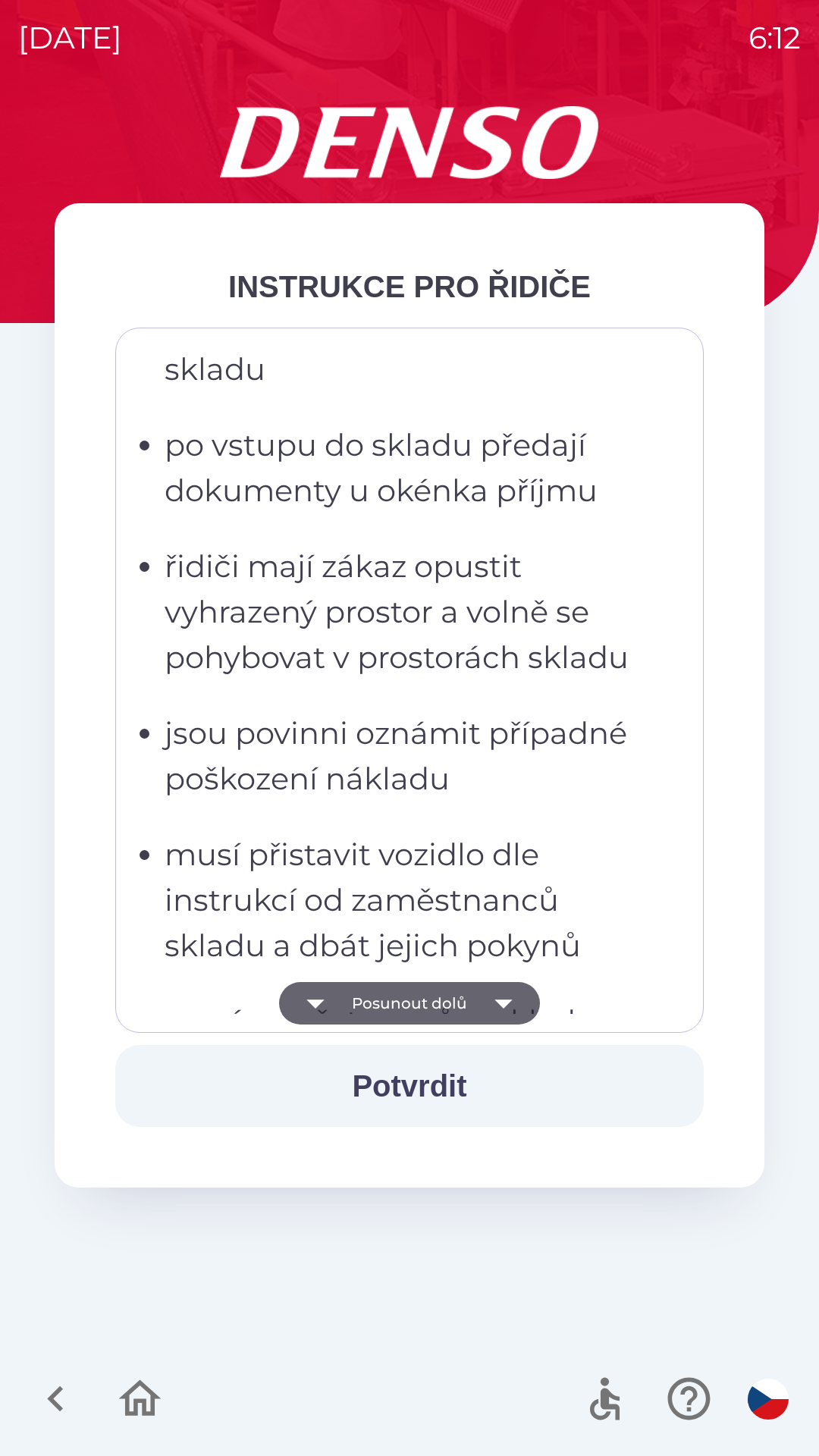
click at [510, 990] on icon "button" at bounding box center [503, 1002] width 42 height 42
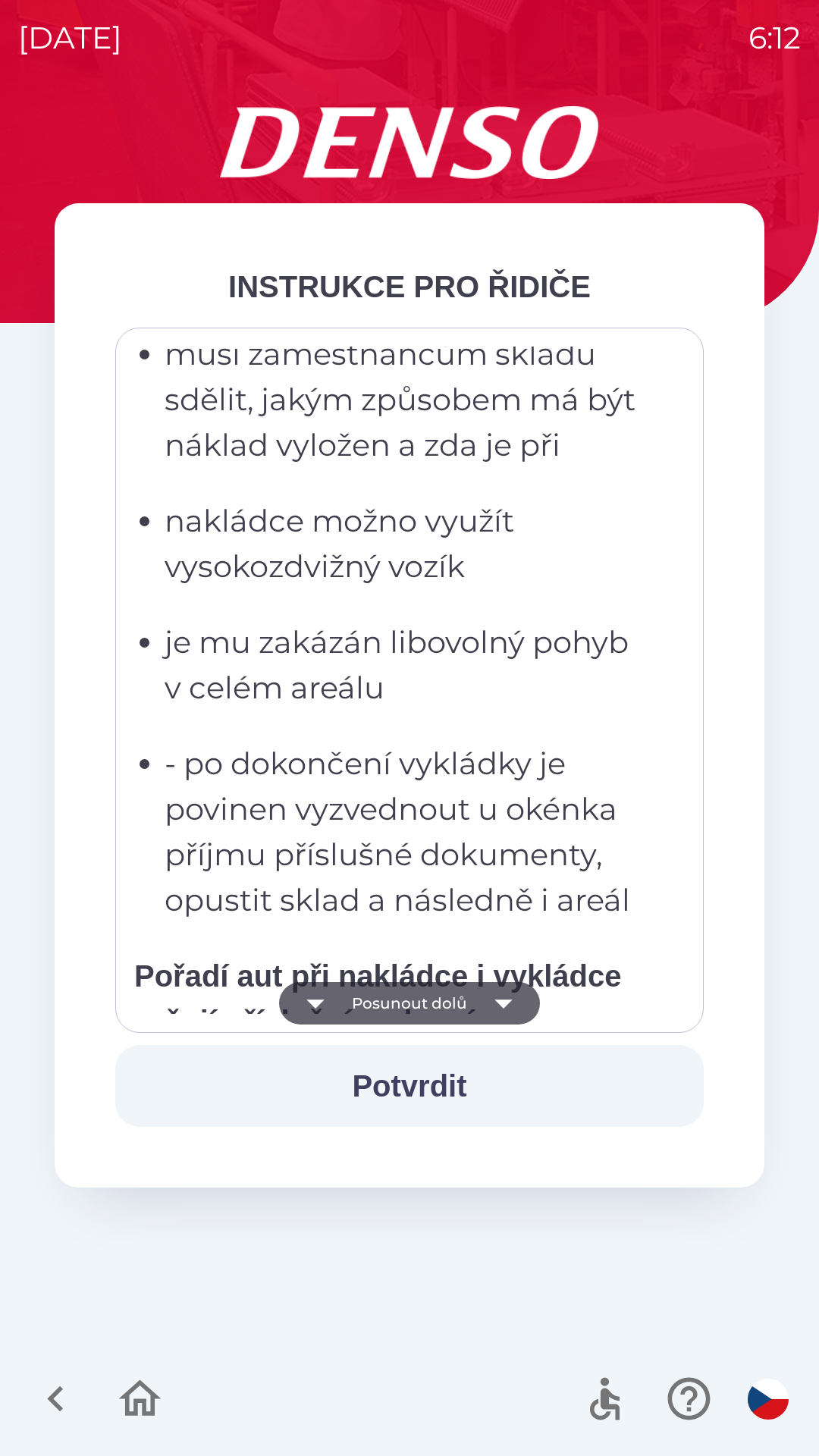
click at [508, 987] on icon "button" at bounding box center [503, 1002] width 42 height 42
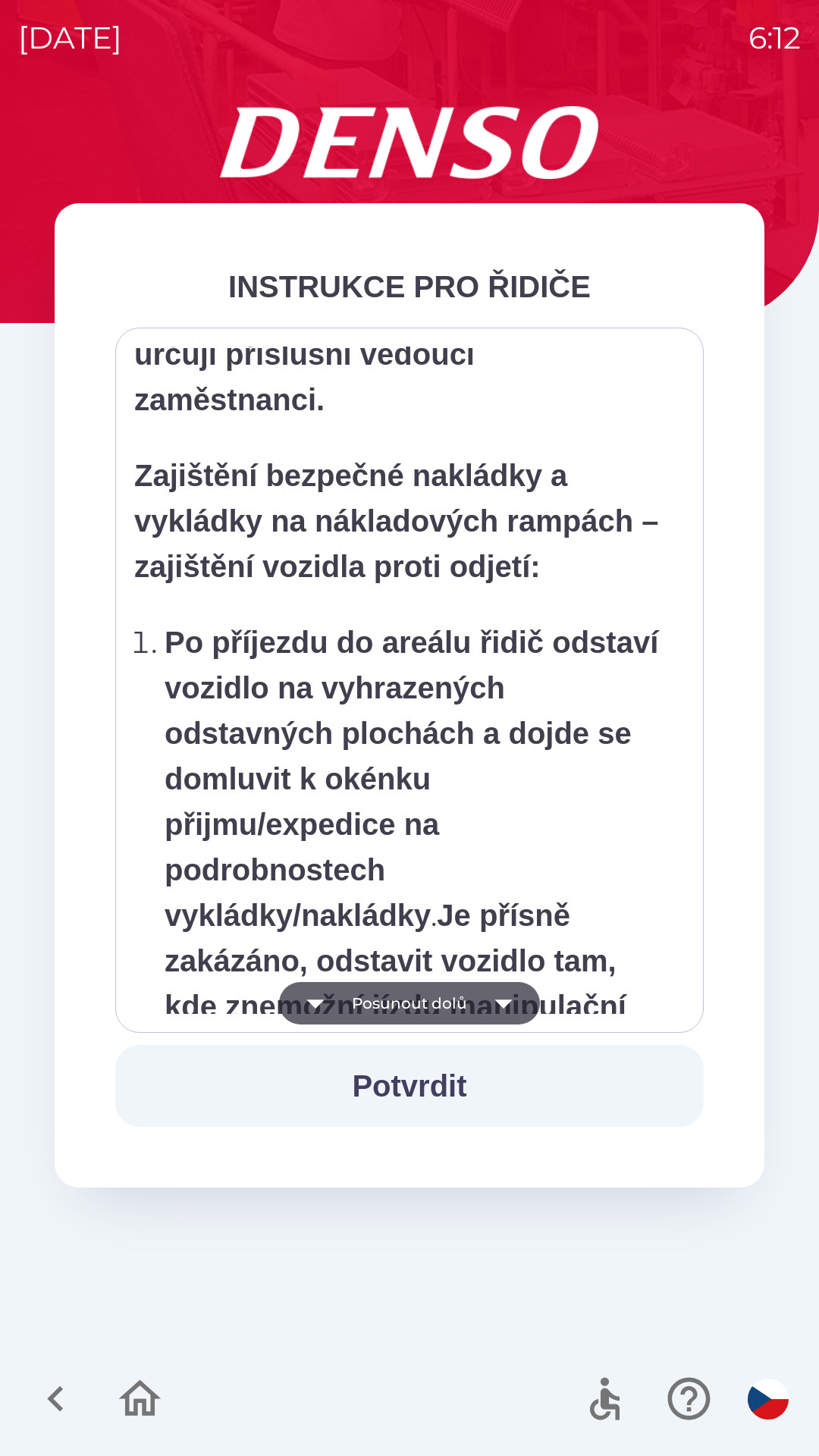
click at [515, 986] on icon "button" at bounding box center [503, 1002] width 42 height 42
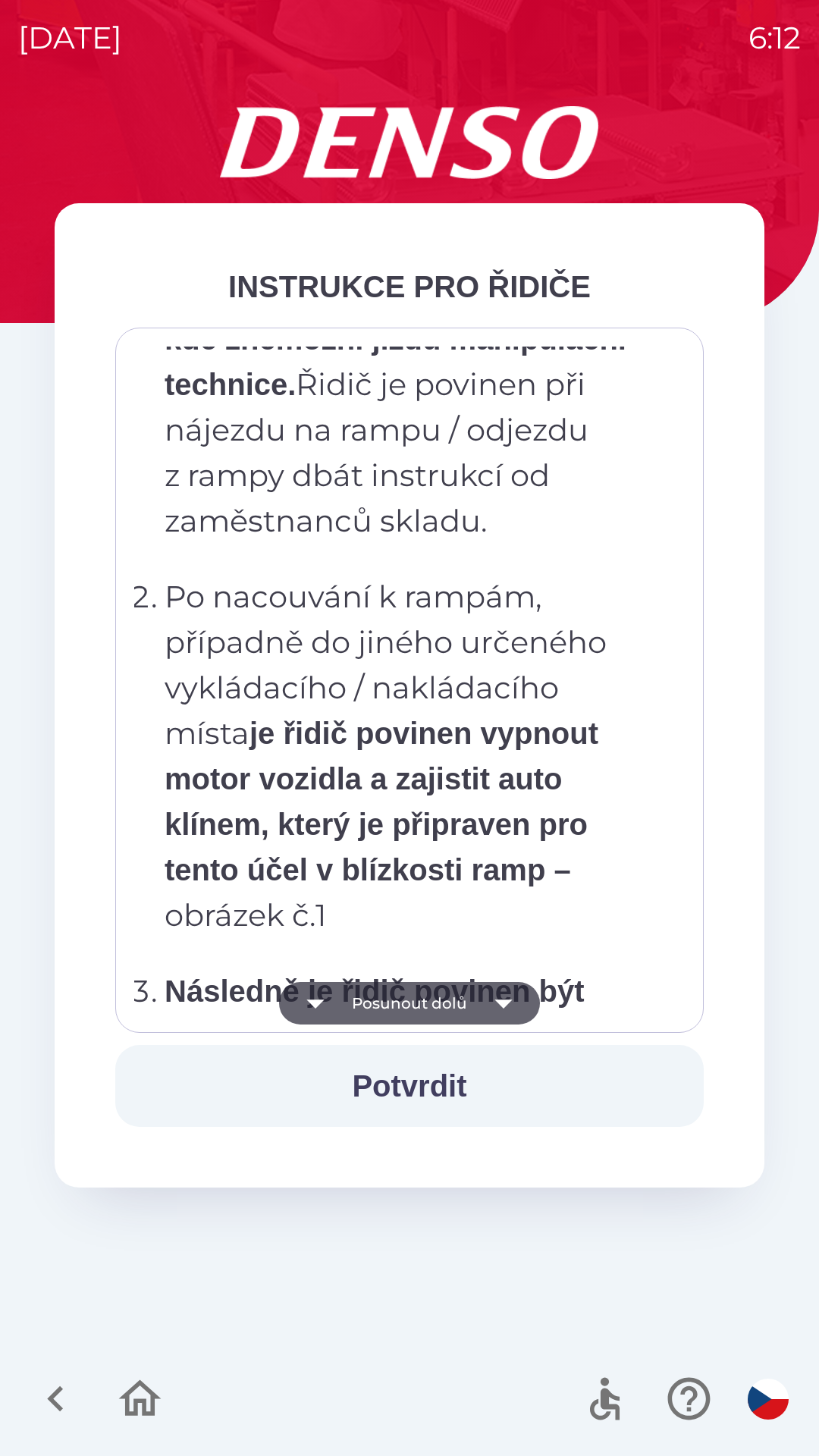
click at [511, 990] on icon "button" at bounding box center [503, 1002] width 42 height 42
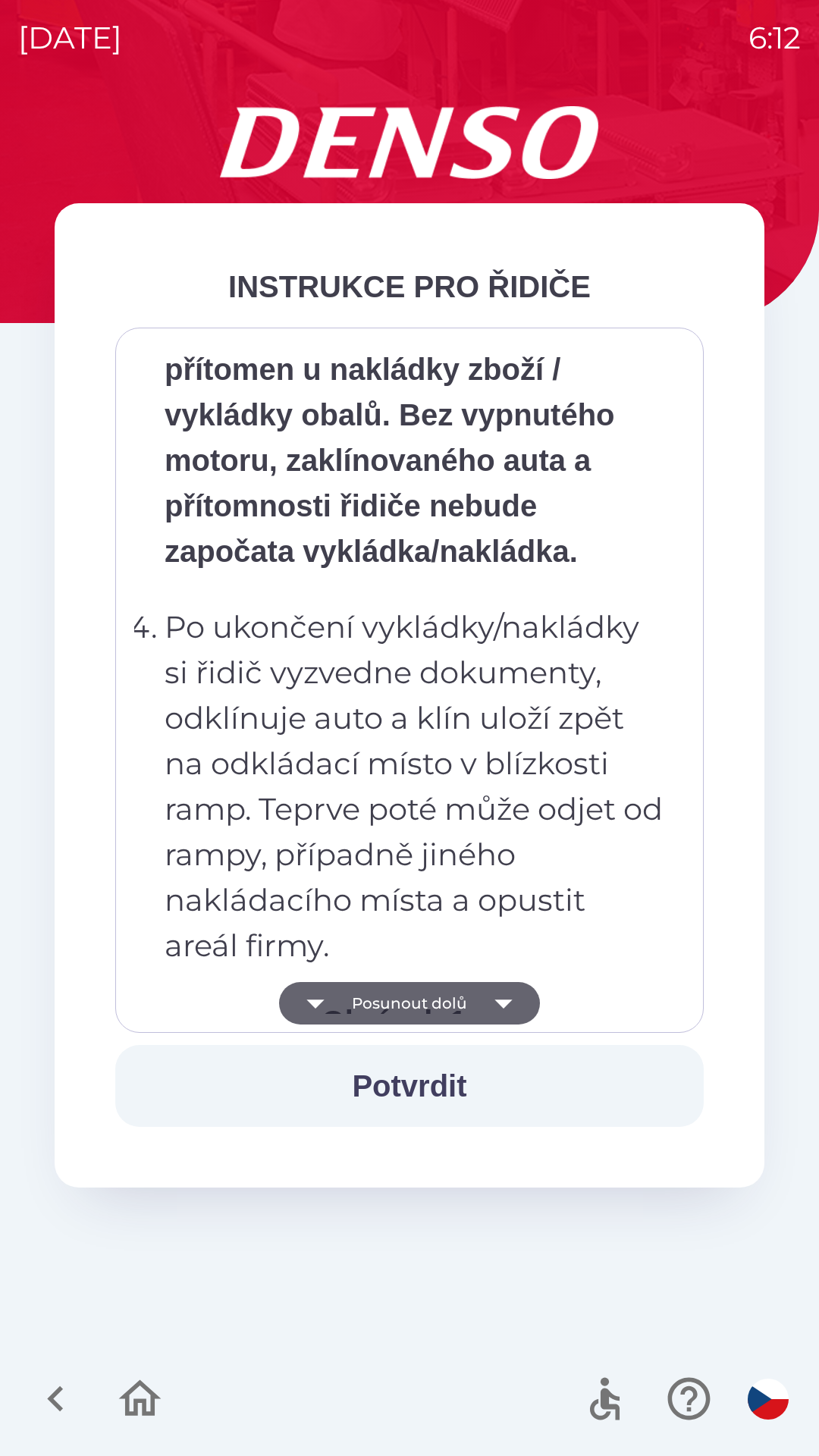
click at [509, 994] on icon "button" at bounding box center [503, 1002] width 42 height 42
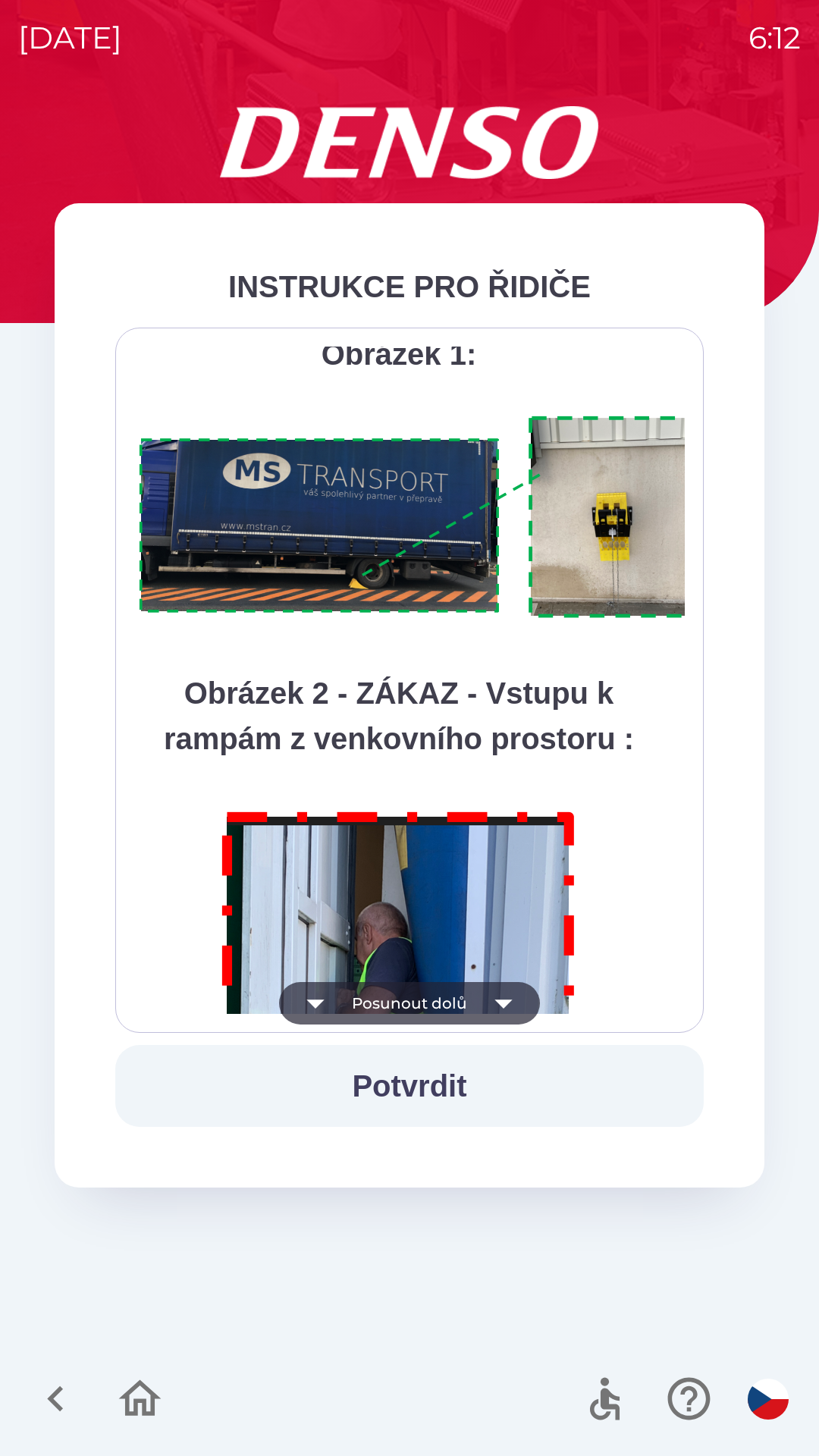
click at [515, 994] on icon "button" at bounding box center [503, 1002] width 42 height 42
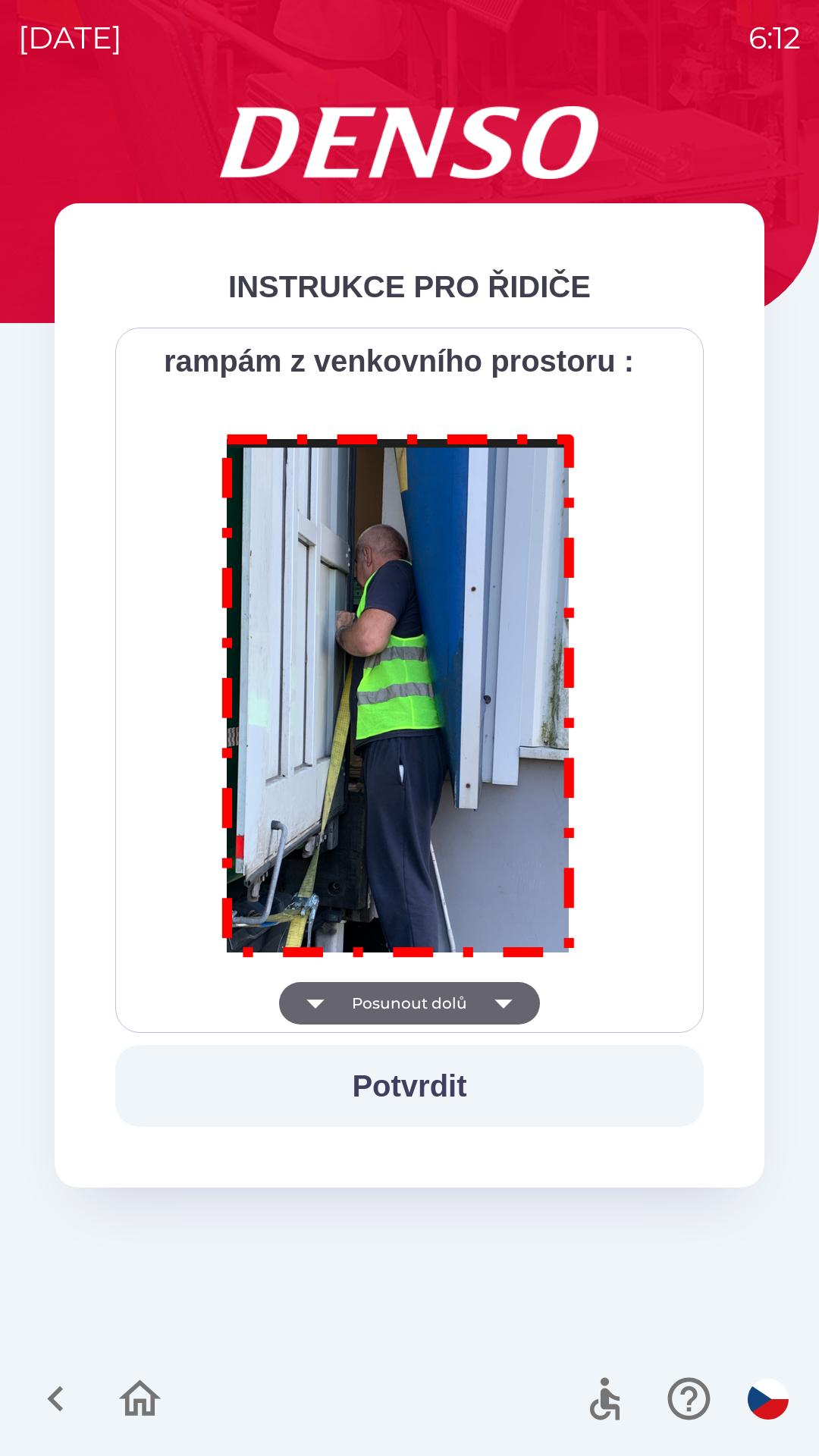
click at [512, 995] on div "Všichni řidiči přijíždějící do skladu firmy DENSO CZECH s.r.o. jsou po průjezdu…" at bounding box center [409, 680] width 550 height 667
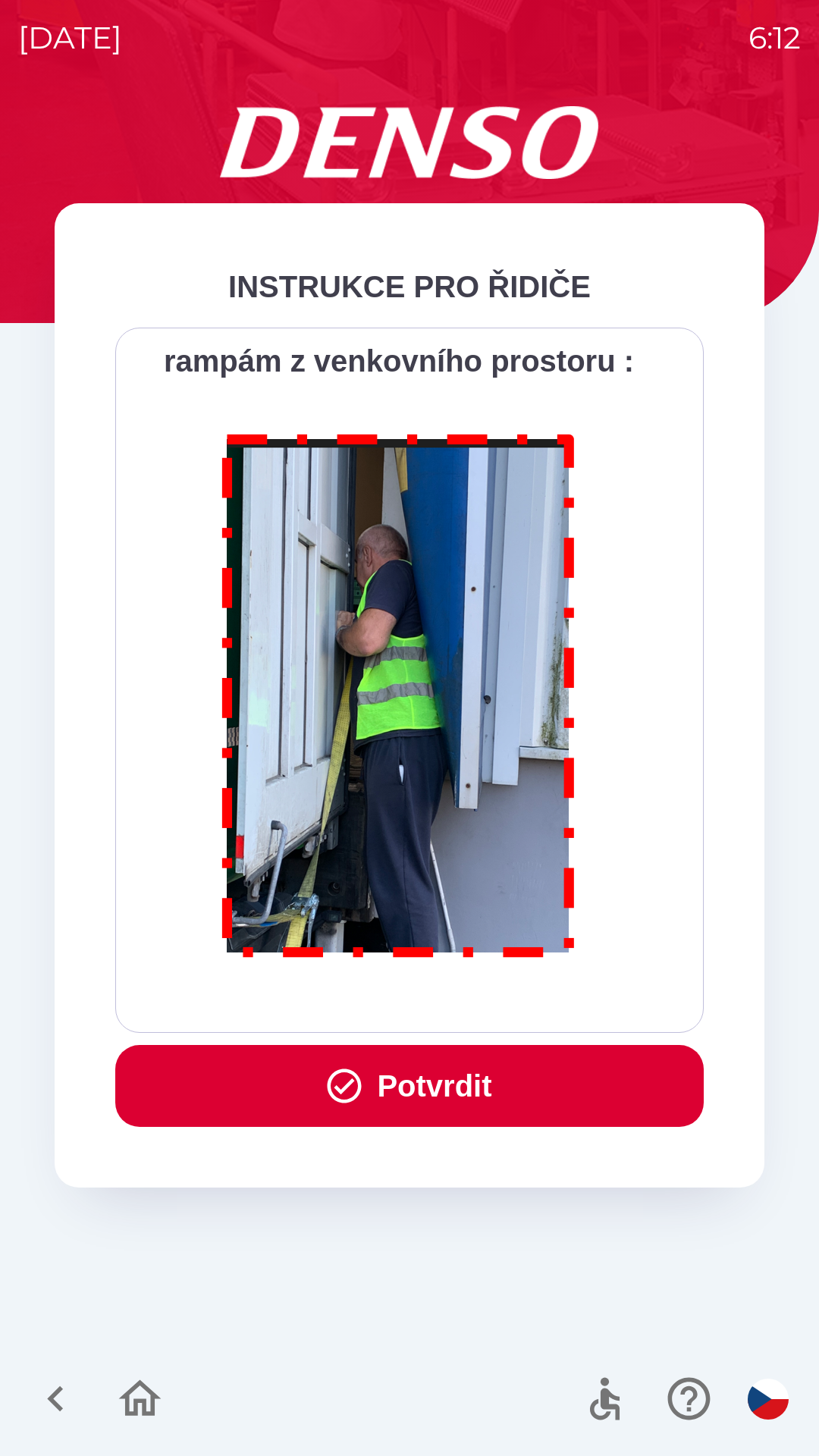
click at [511, 993] on div "Všichni řidiči přijíždějící do skladu firmy DENSO CZECH s.r.o. jsou po průjezdu…" at bounding box center [409, 680] width 550 height 667
click at [515, 993] on div "Všichni řidiči přijíždějící do skladu firmy DENSO CZECH s.r.o. jsou po průjezdu…" at bounding box center [409, 680] width 550 height 667
click at [473, 1078] on button "Potvrdit" at bounding box center [409, 1085] width 588 height 82
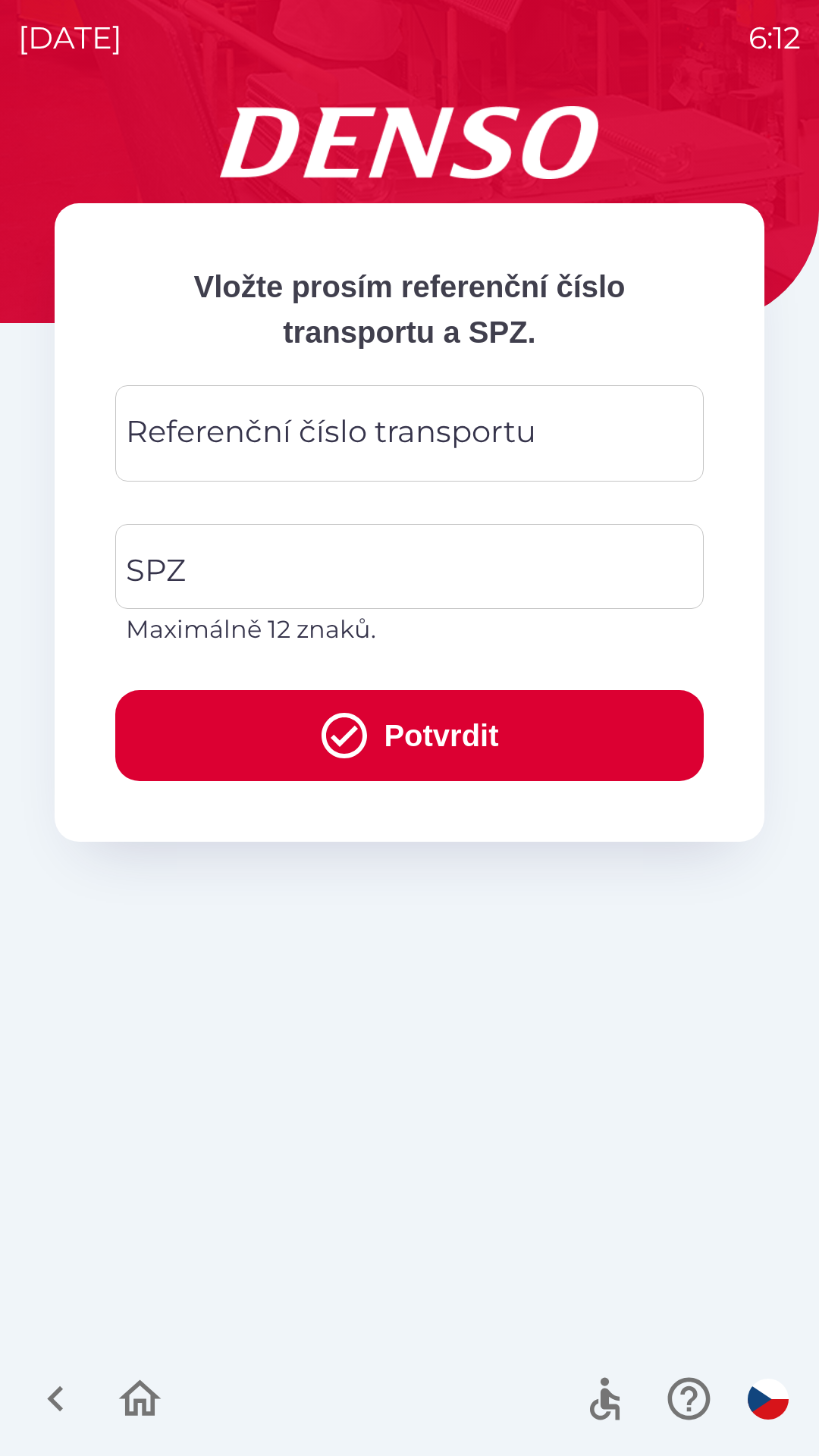
click at [460, 426] on div "Referenční číslo transportu Referenční číslo transportu" at bounding box center [409, 433] width 588 height 96
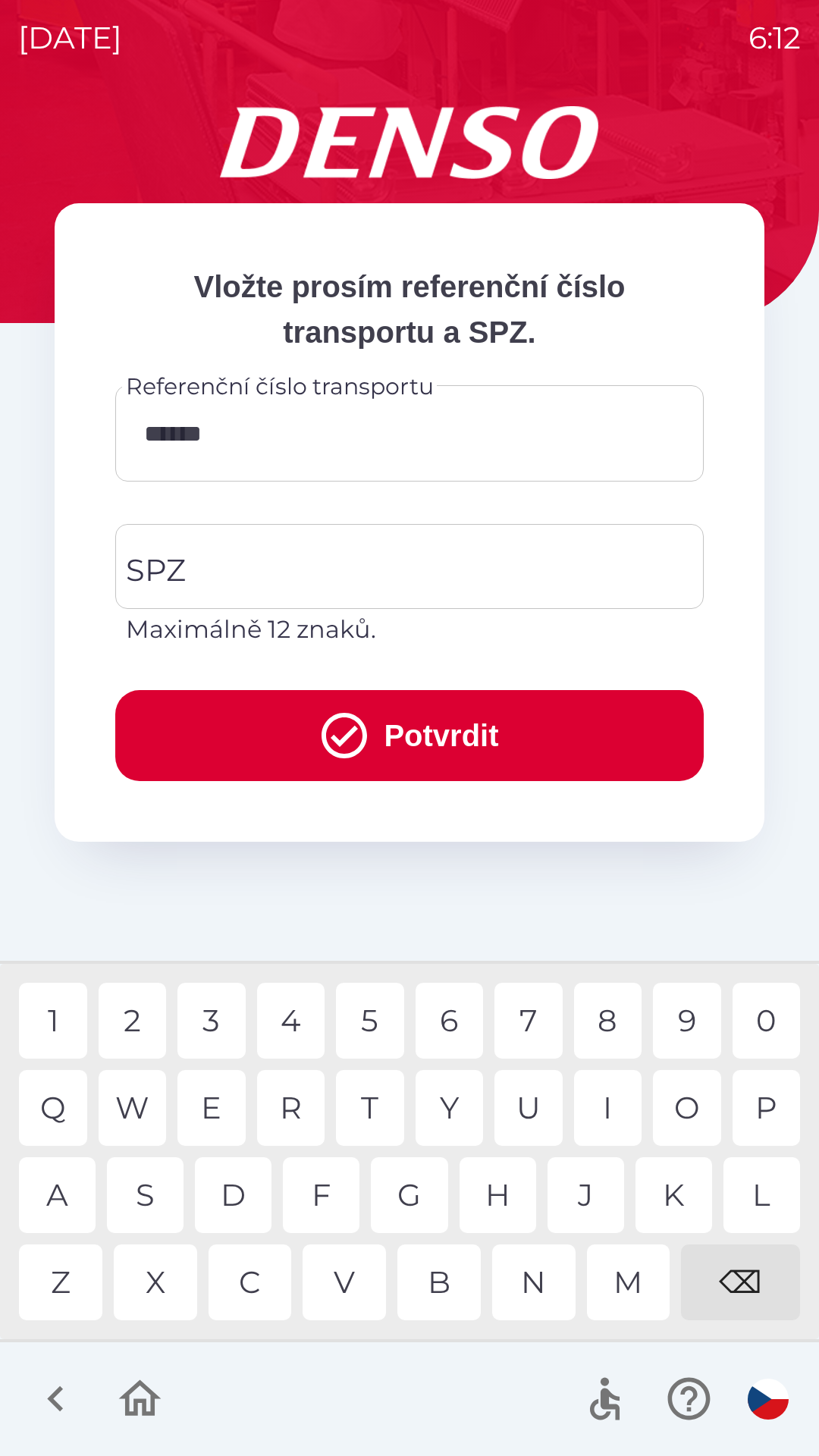
click at [771, 1014] on div "0" at bounding box center [766, 1020] width 68 height 75
type input "**********"
click at [298, 572] on input "SPZ" at bounding box center [398, 566] width 552 height 71
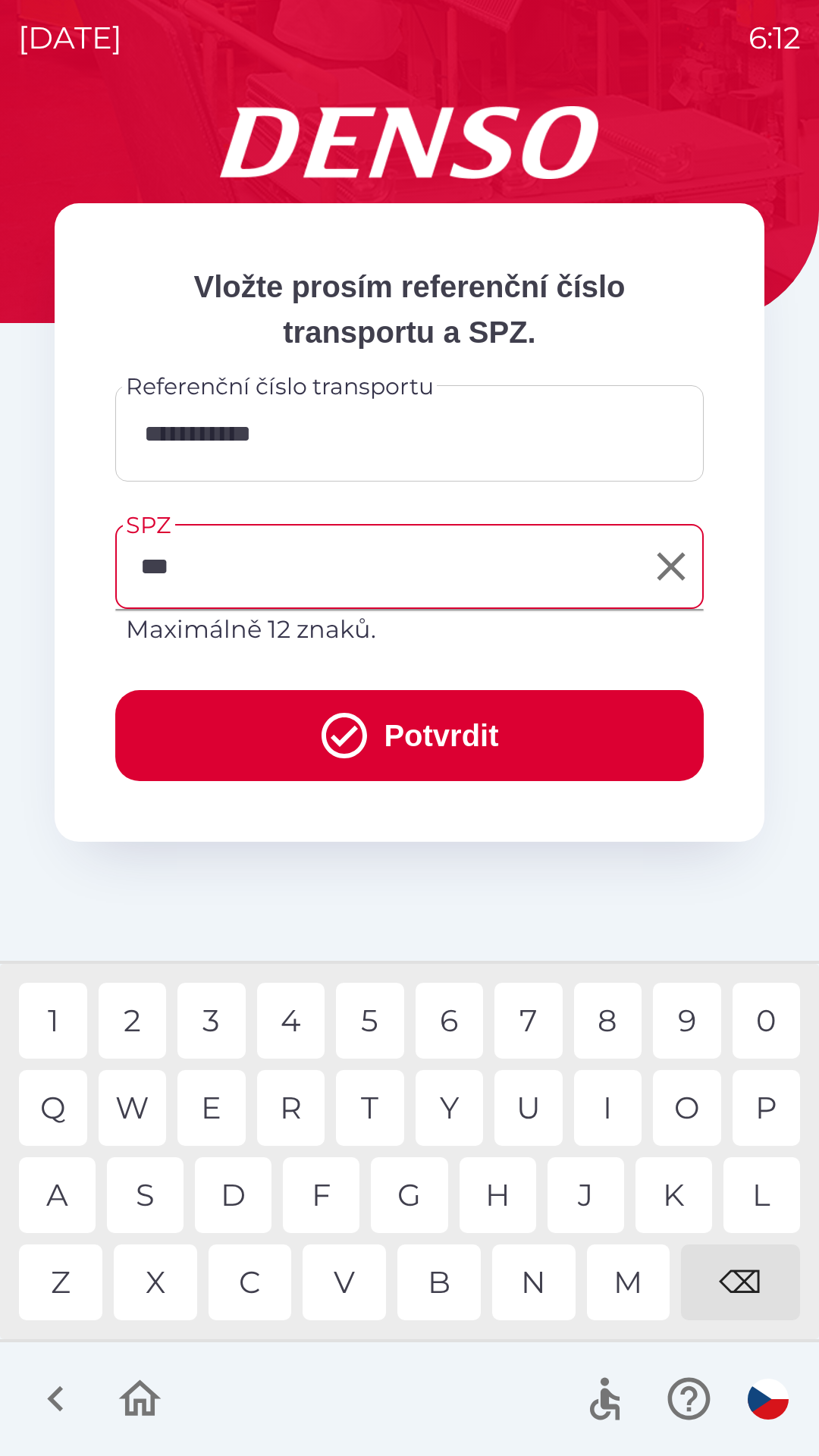
click at [694, 1028] on div "9" at bounding box center [687, 1020] width 68 height 75
click at [139, 1028] on div "2" at bounding box center [133, 1020] width 68 height 75
type input "*******"
click at [230, 1037] on div "3" at bounding box center [212, 1020] width 68 height 75
click at [475, 745] on button "Potvrdit" at bounding box center [409, 735] width 588 height 91
